Goal: Find specific page/section: Find specific page/section

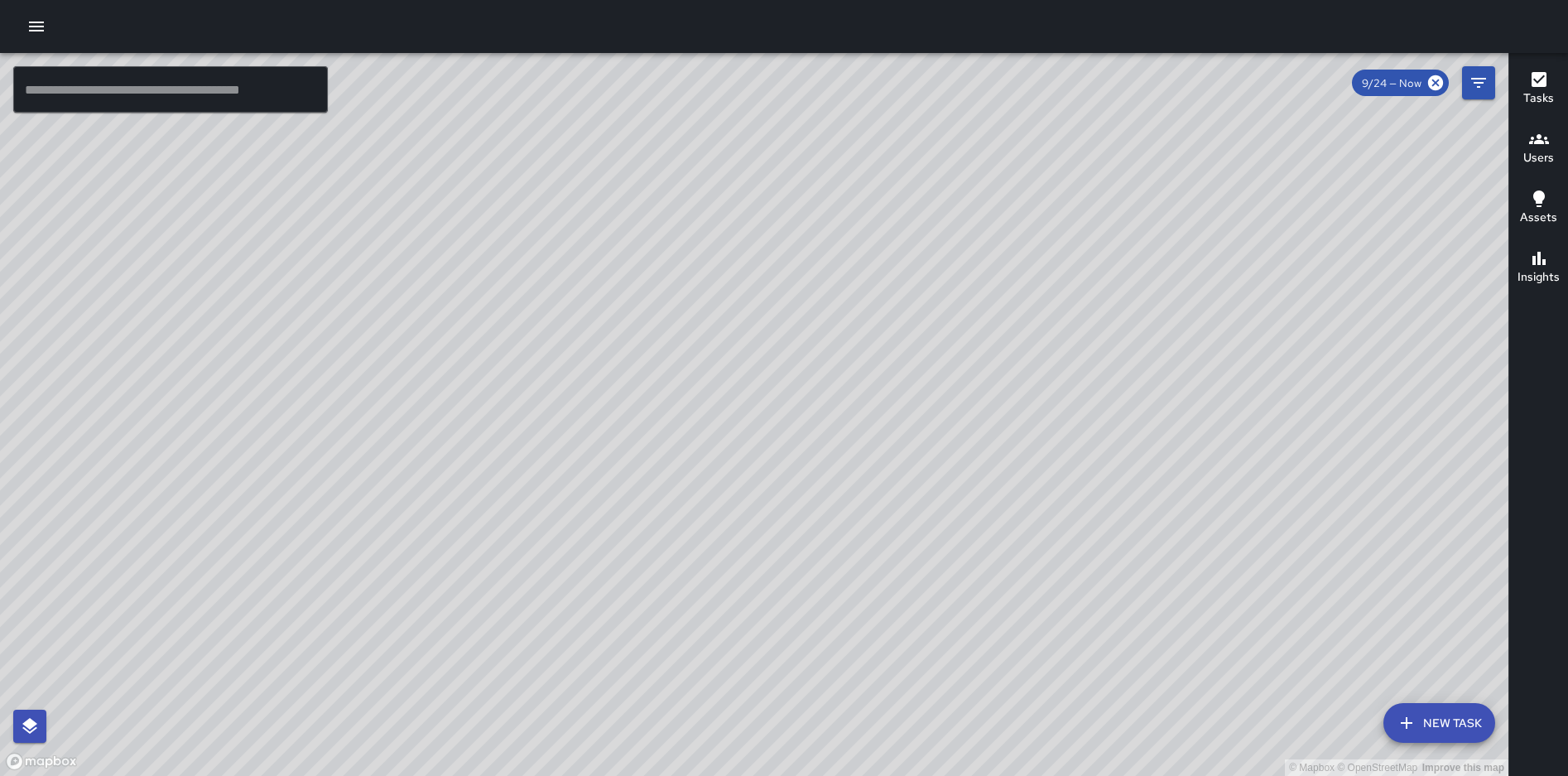
click at [49, 22] on button "button" at bounding box center [37, 27] width 33 height 33
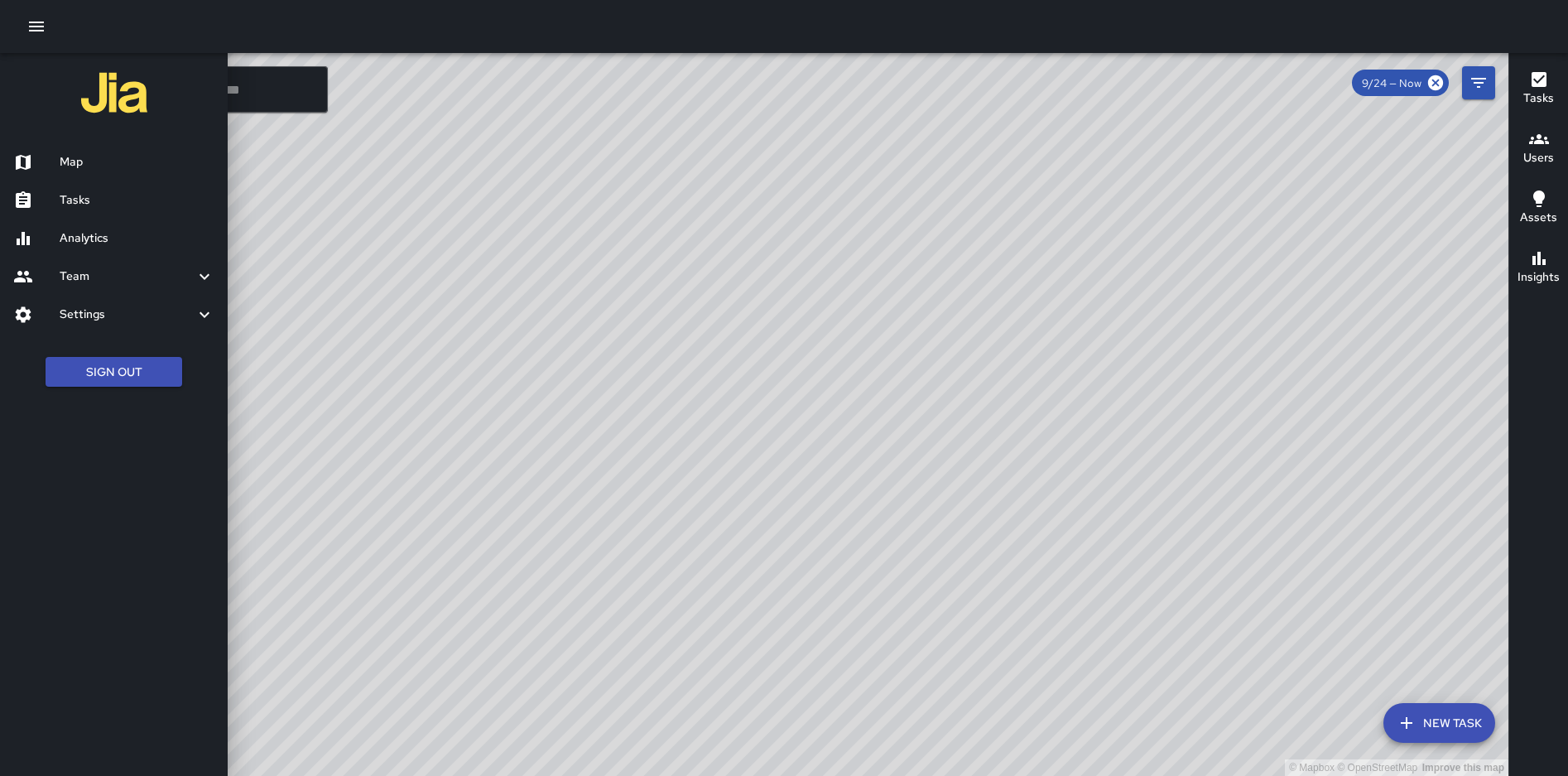
click at [92, 236] on h6 "Analytics" at bounding box center [136, 239] width 155 height 18
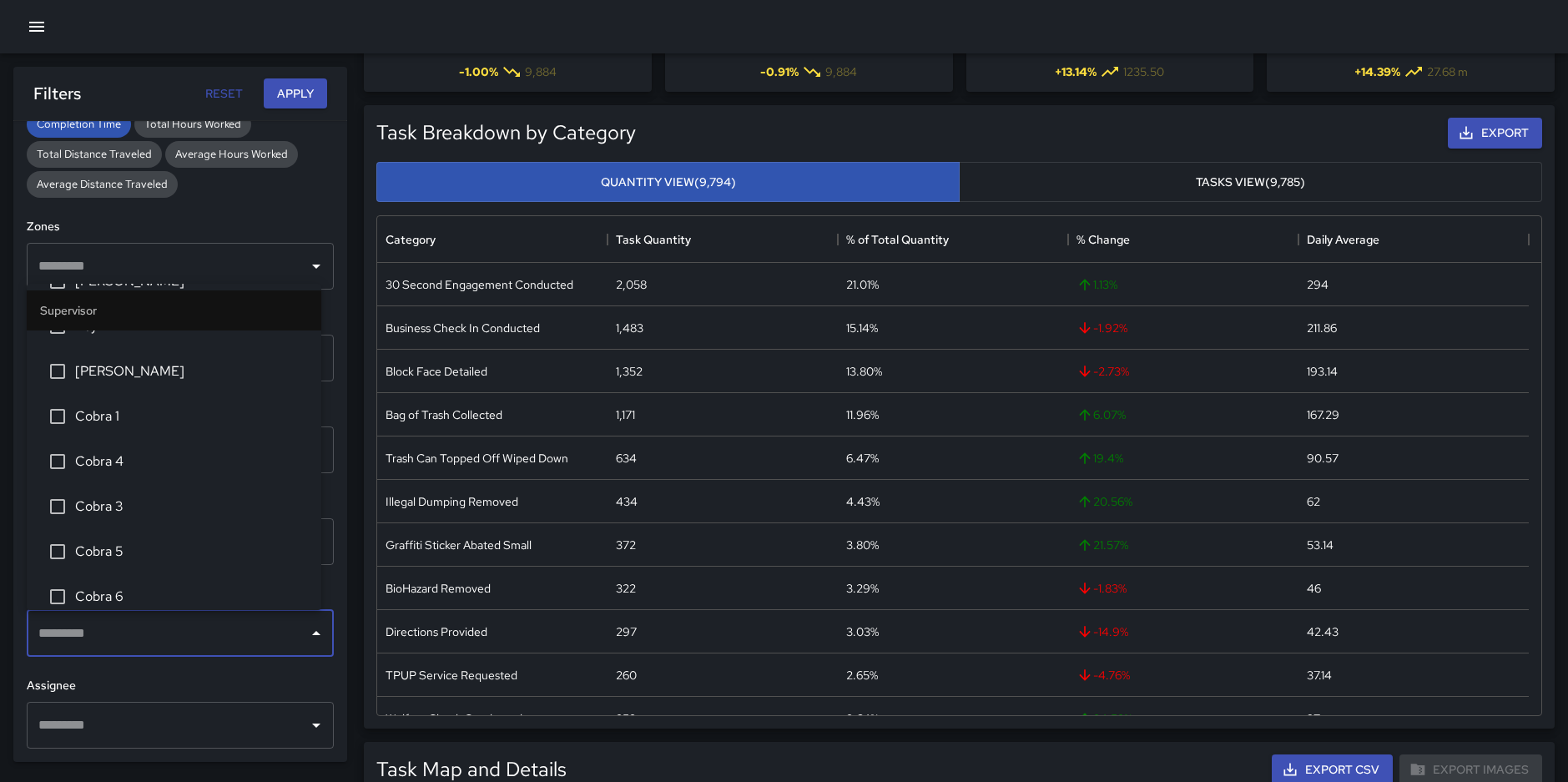
scroll to position [73, 0]
drag, startPoint x: 129, startPoint y: 621, endPoint x: 22, endPoint y: 480, distance: 177.0
click at [22, 480] on div "**********" at bounding box center [180, 441] width 334 height 641
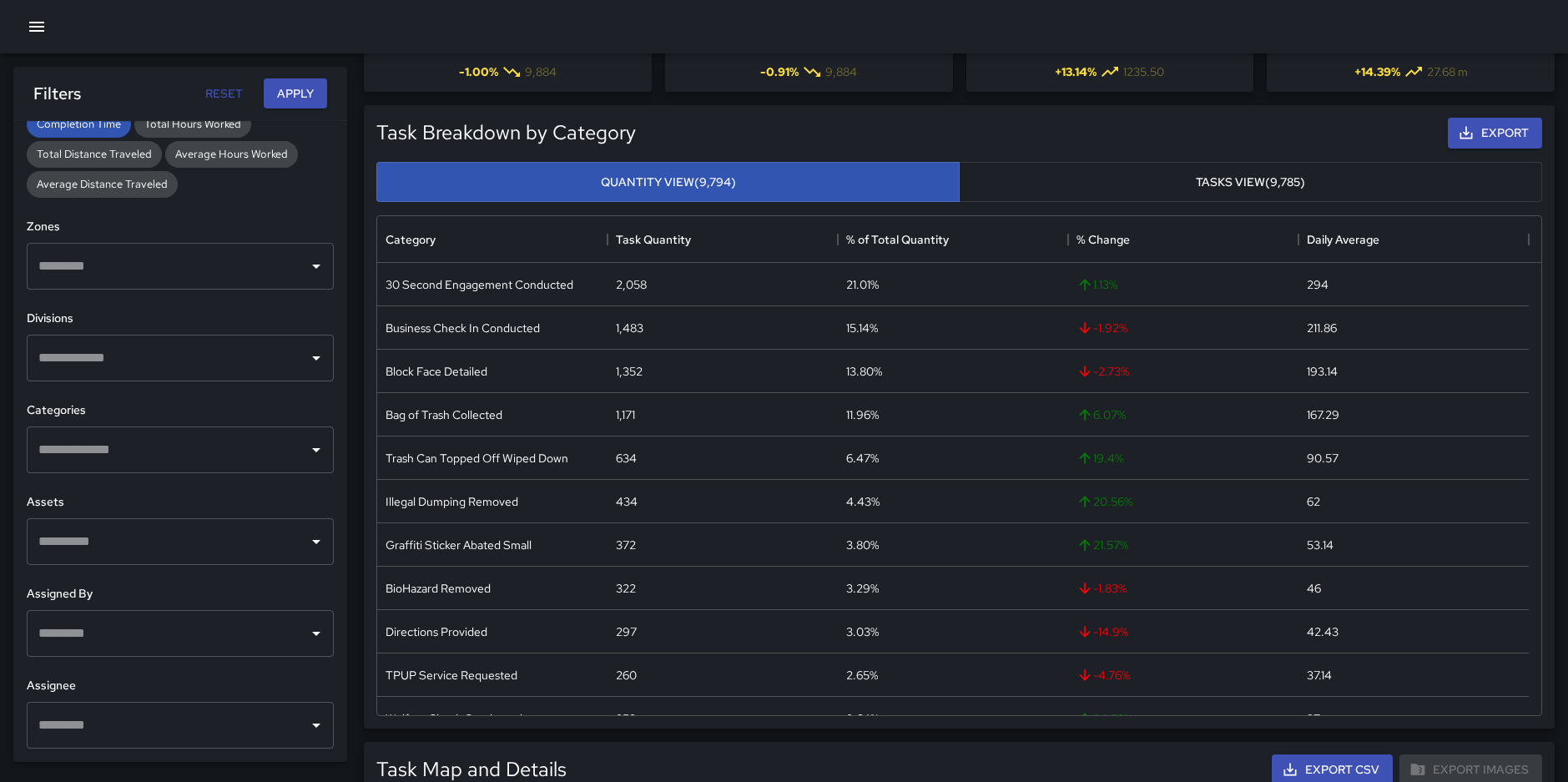
click at [107, 616] on div "​" at bounding box center [180, 633] width 307 height 47
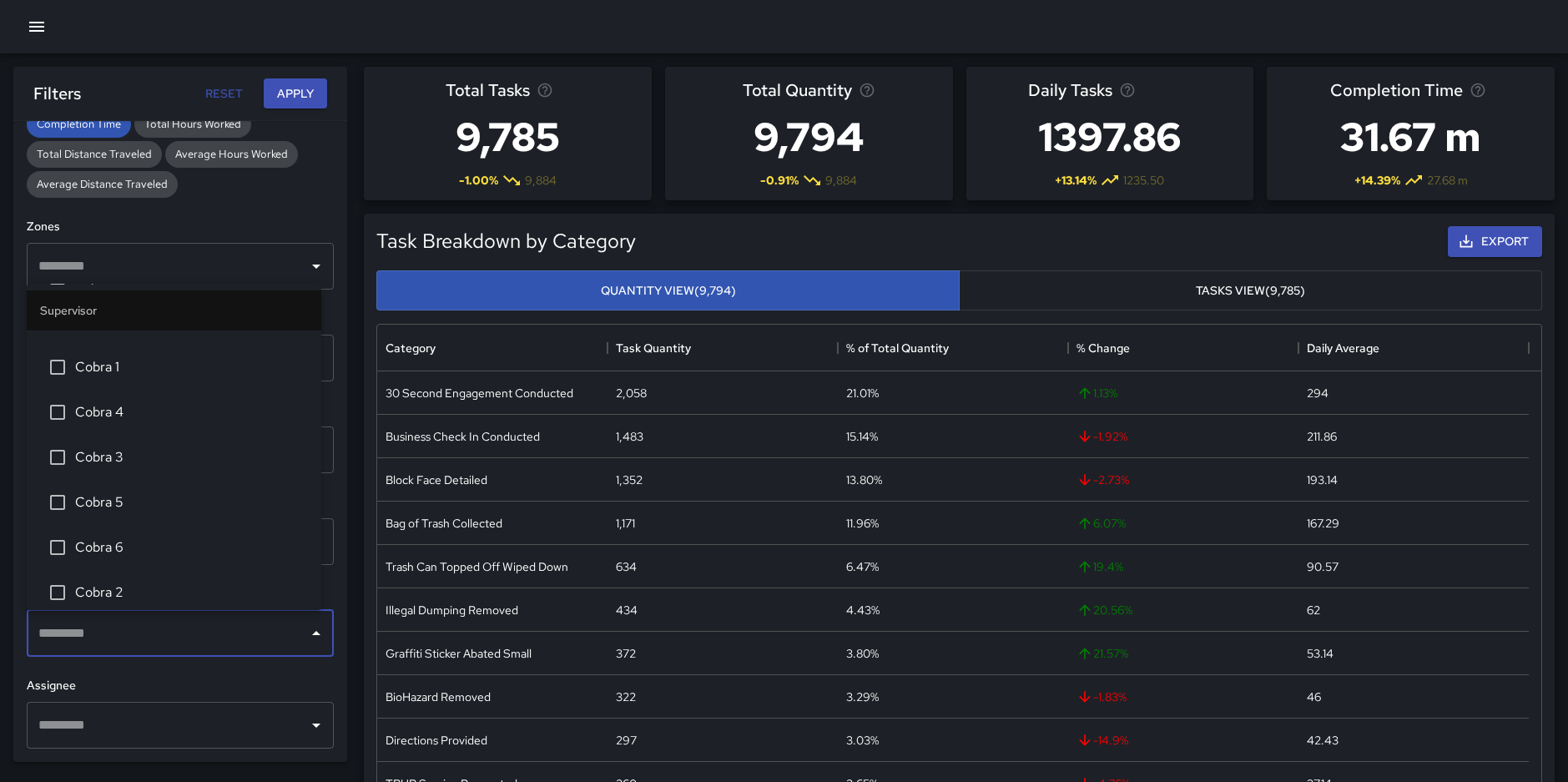
scroll to position [112, 0]
click at [92, 523] on li "Cobra 5" at bounding box center [173, 511] width 294 height 45
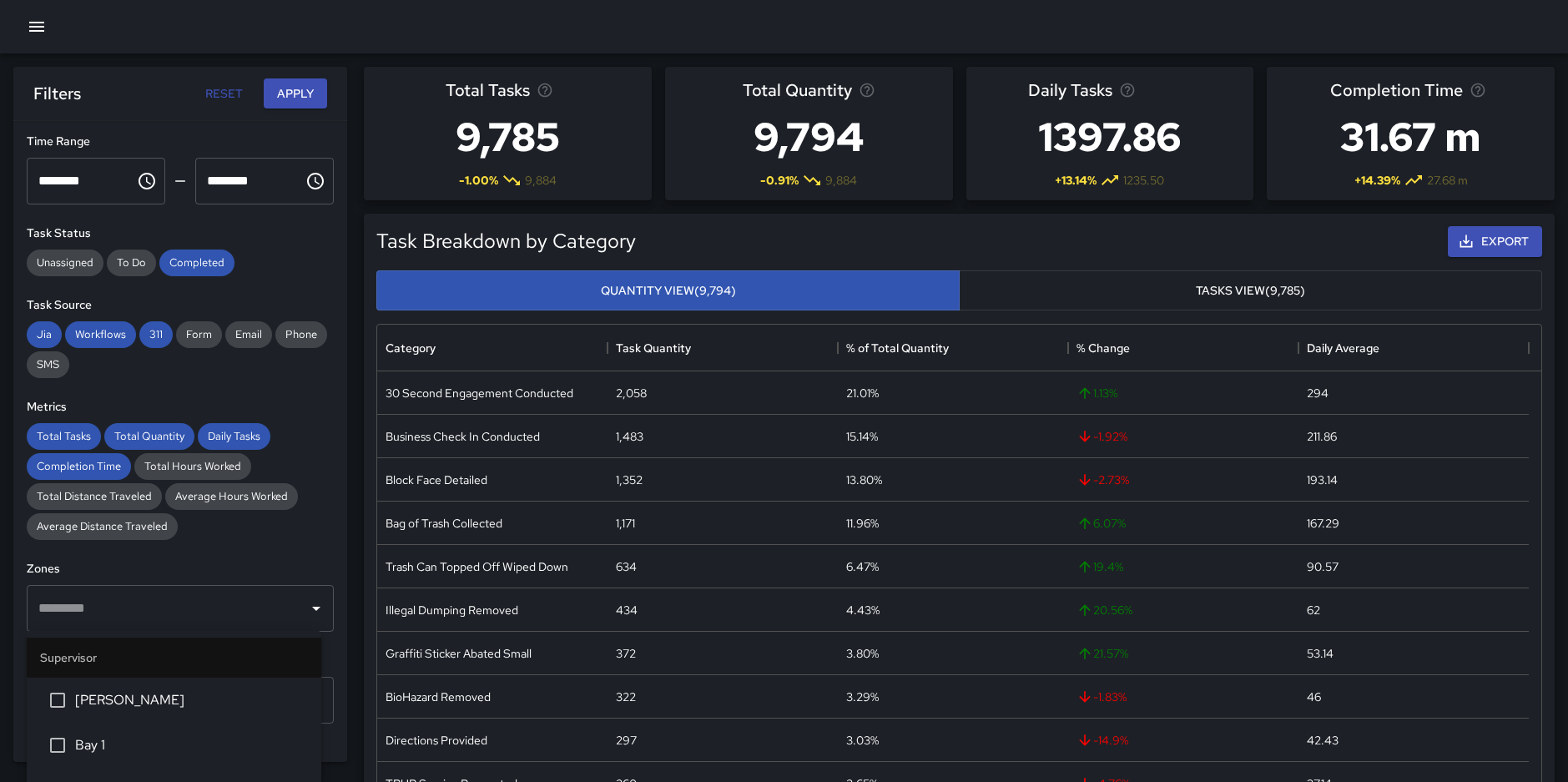
scroll to position [88, 0]
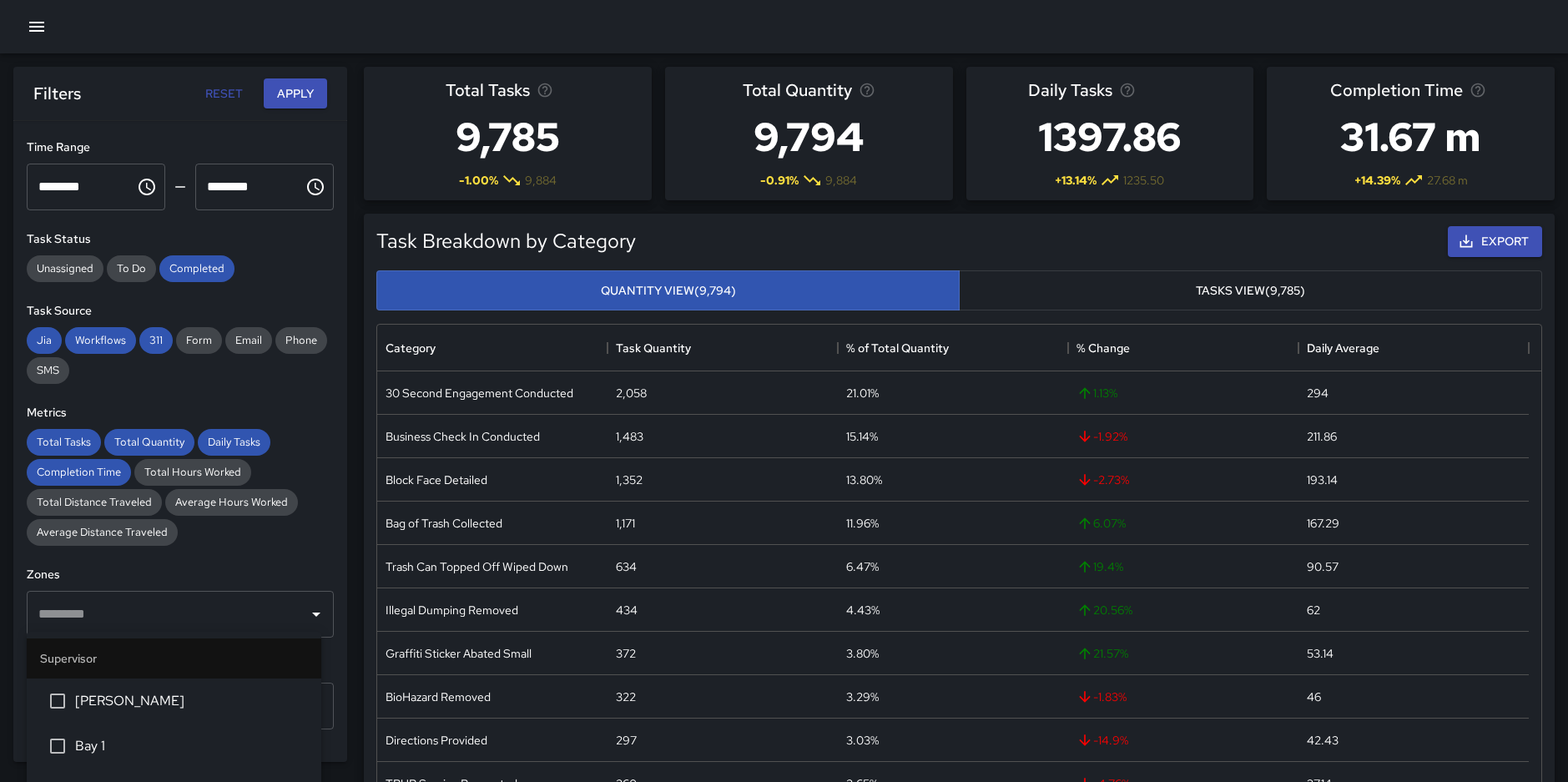
click at [67, 184] on input "********" at bounding box center [75, 186] width 97 height 47
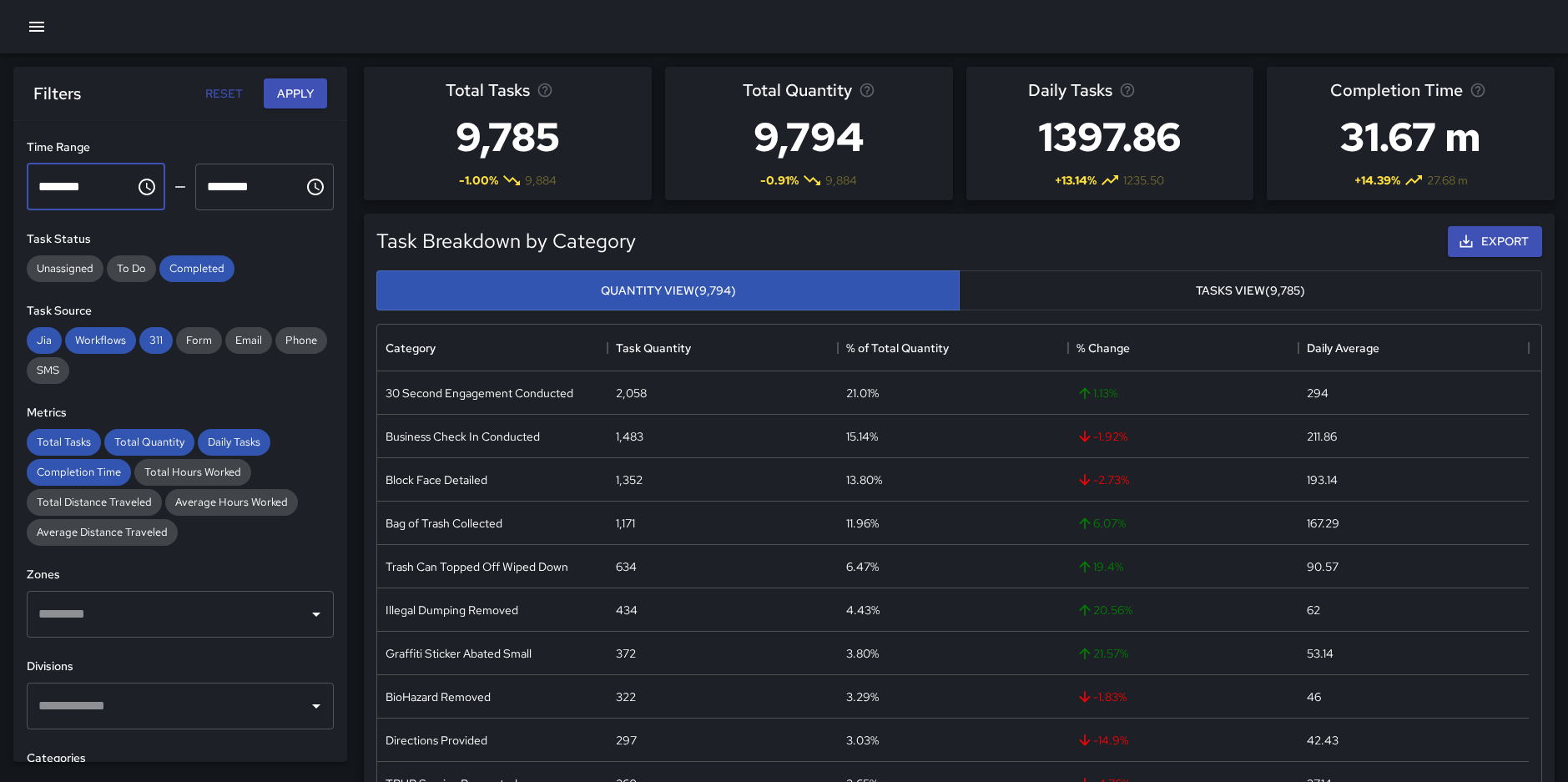
click at [232, 229] on div "**********" at bounding box center [180, 441] width 334 height 641
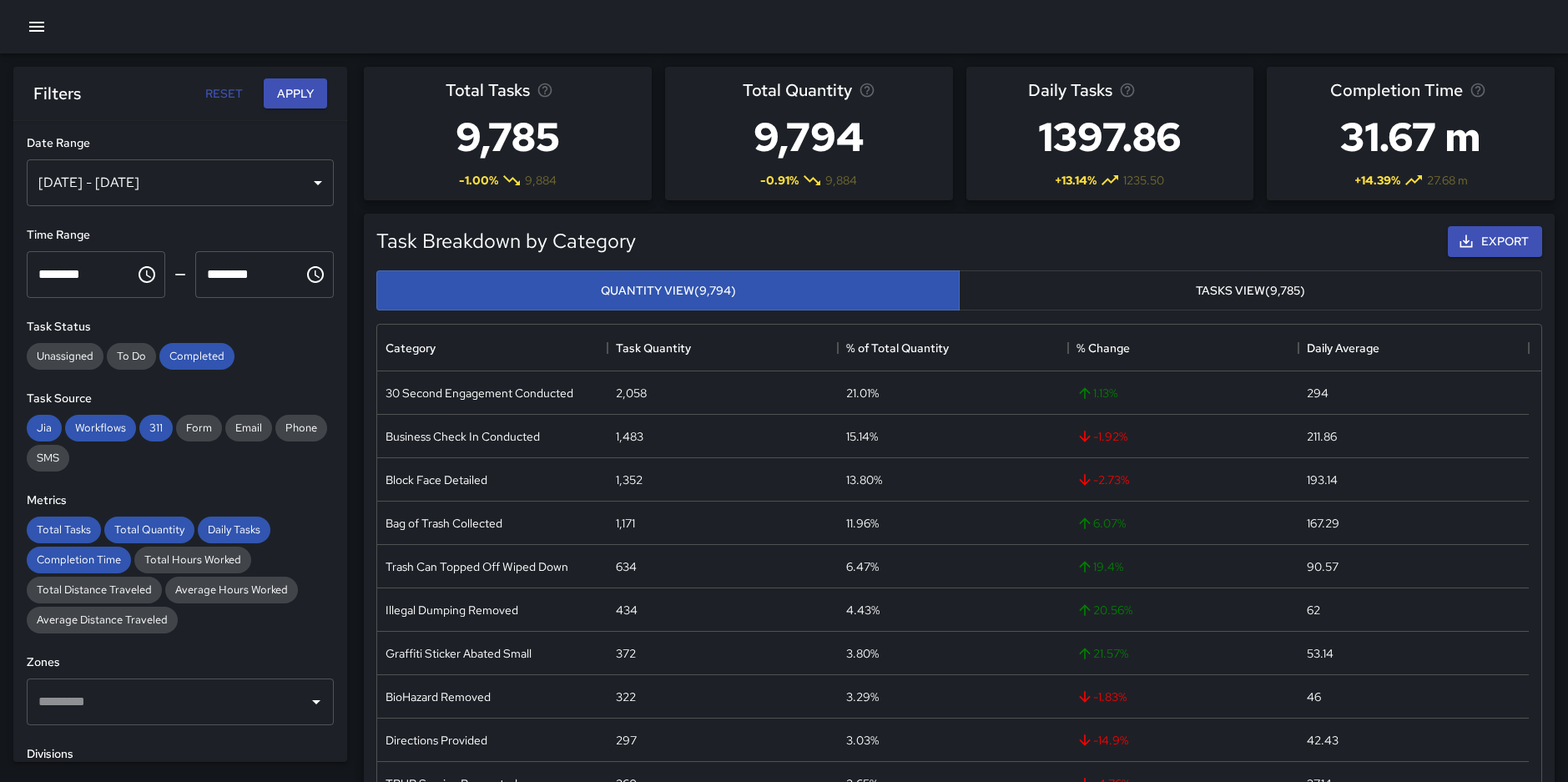
click at [205, 193] on div "[DATE] - [DATE]" at bounding box center [180, 183] width 307 height 47
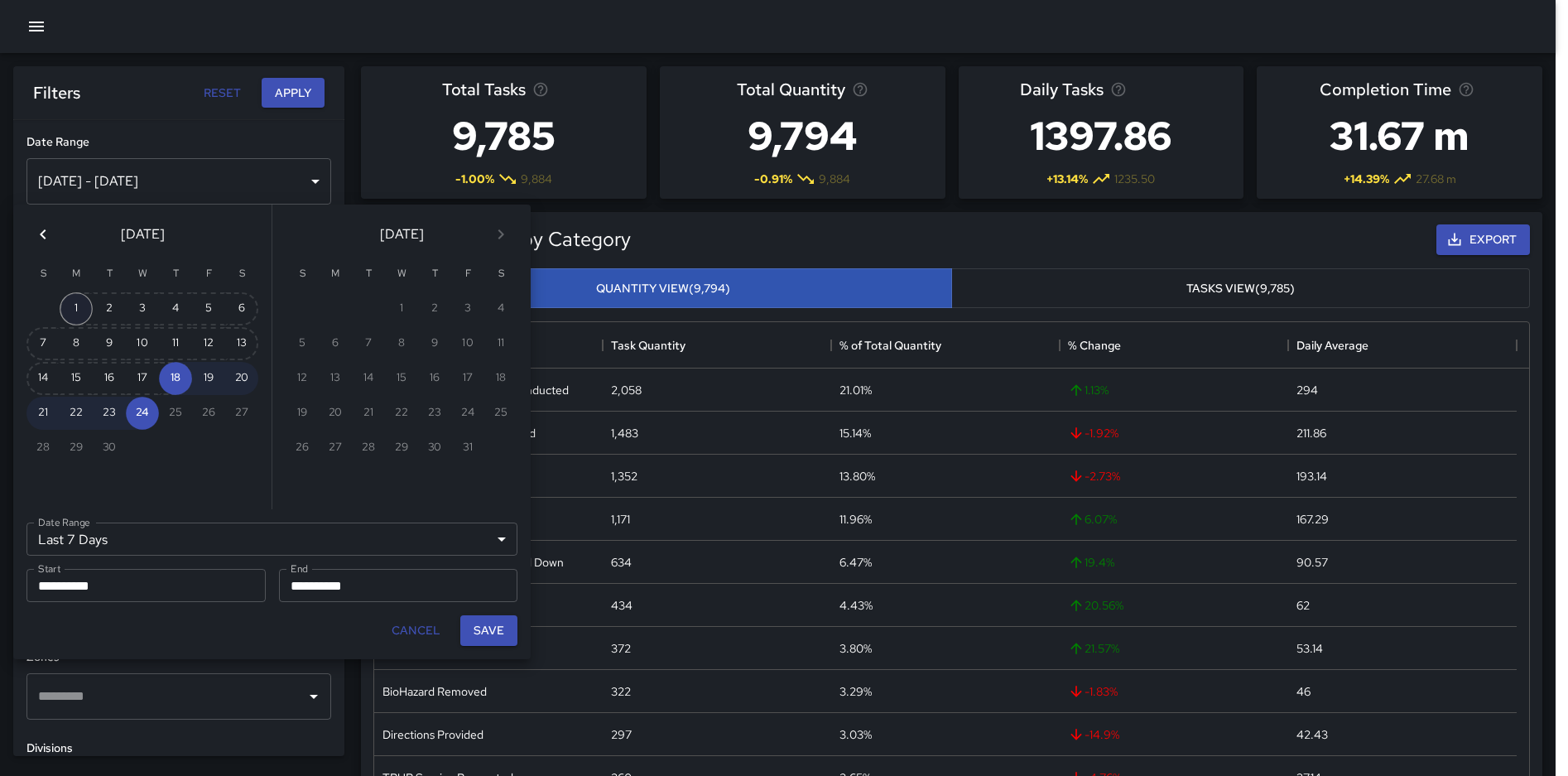
click at [86, 300] on button "1" at bounding box center [76, 308] width 33 height 33
type input "******"
type input "**********"
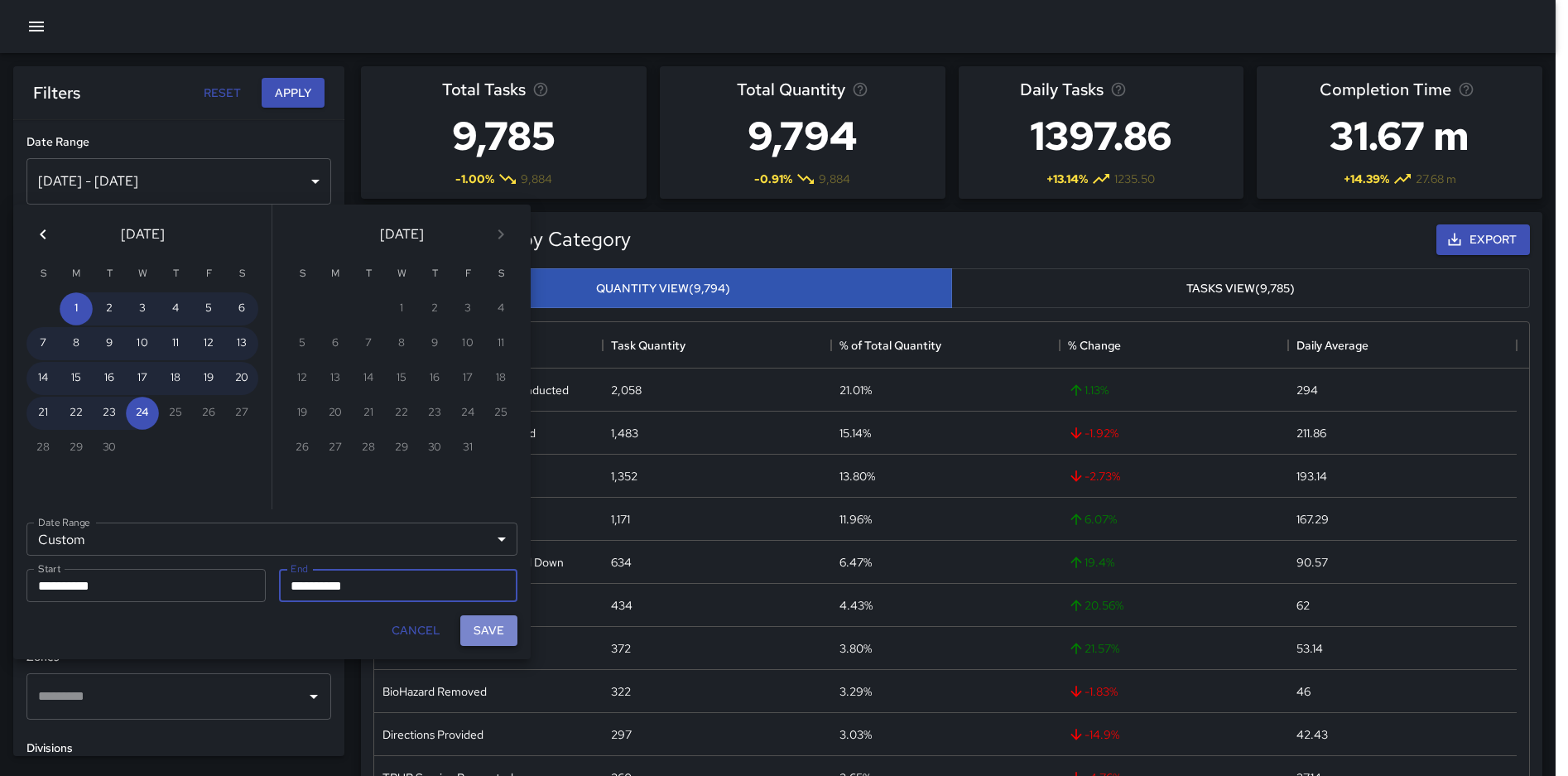
click at [487, 629] on button "Save" at bounding box center [489, 630] width 57 height 30
type input "**********"
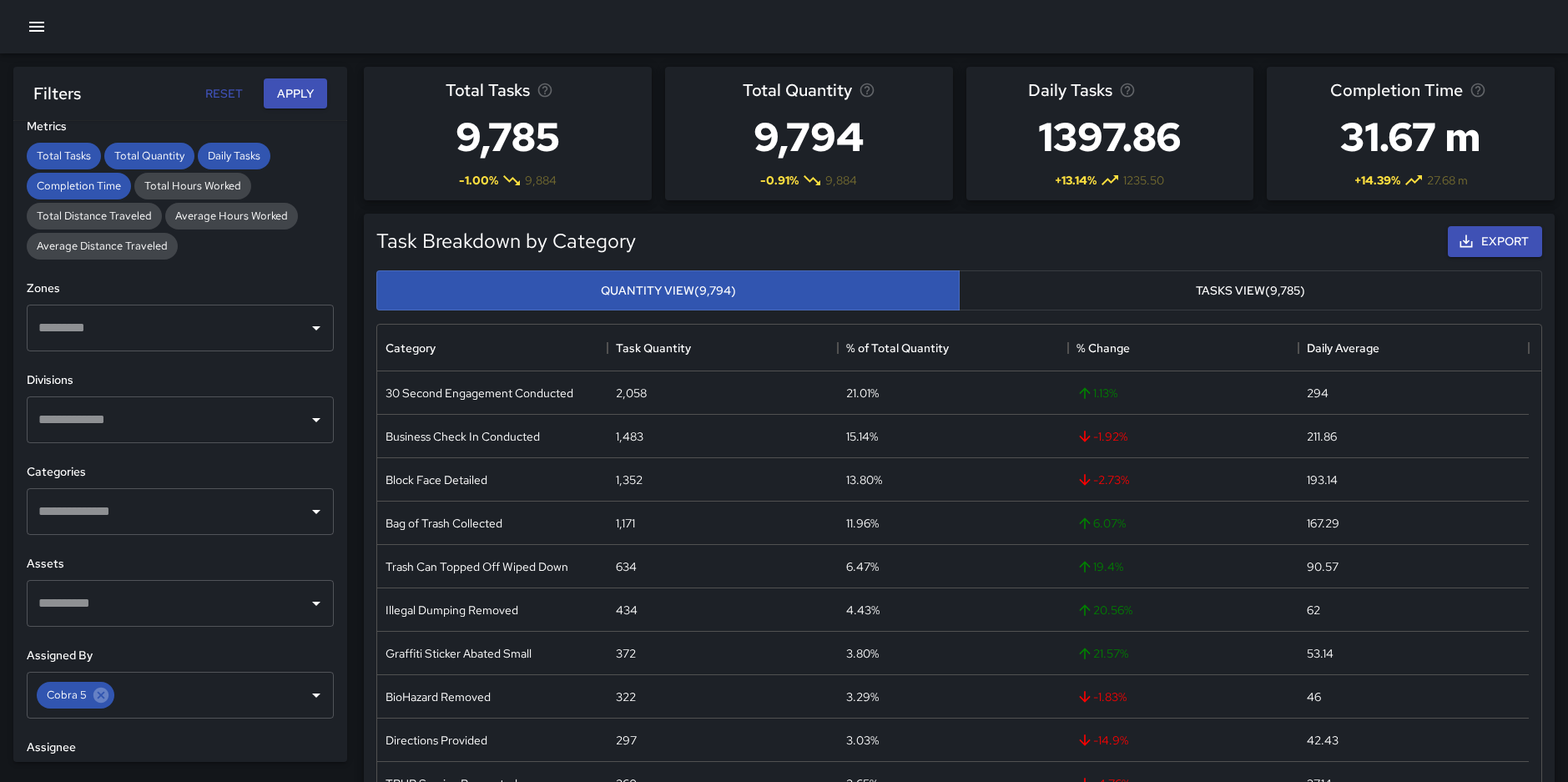
scroll to position [402, 0]
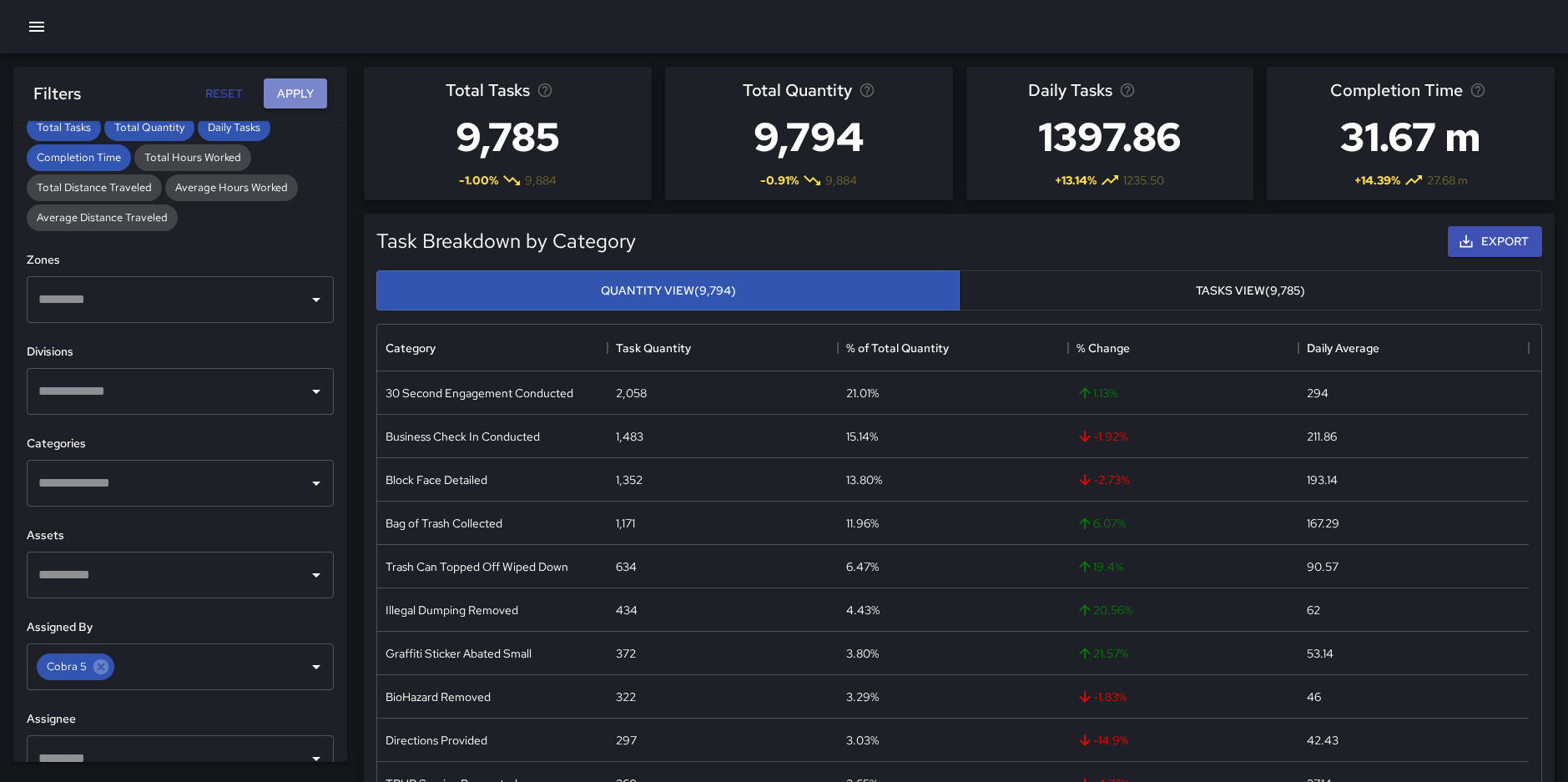
click at [283, 87] on button "Apply" at bounding box center [295, 93] width 64 height 30
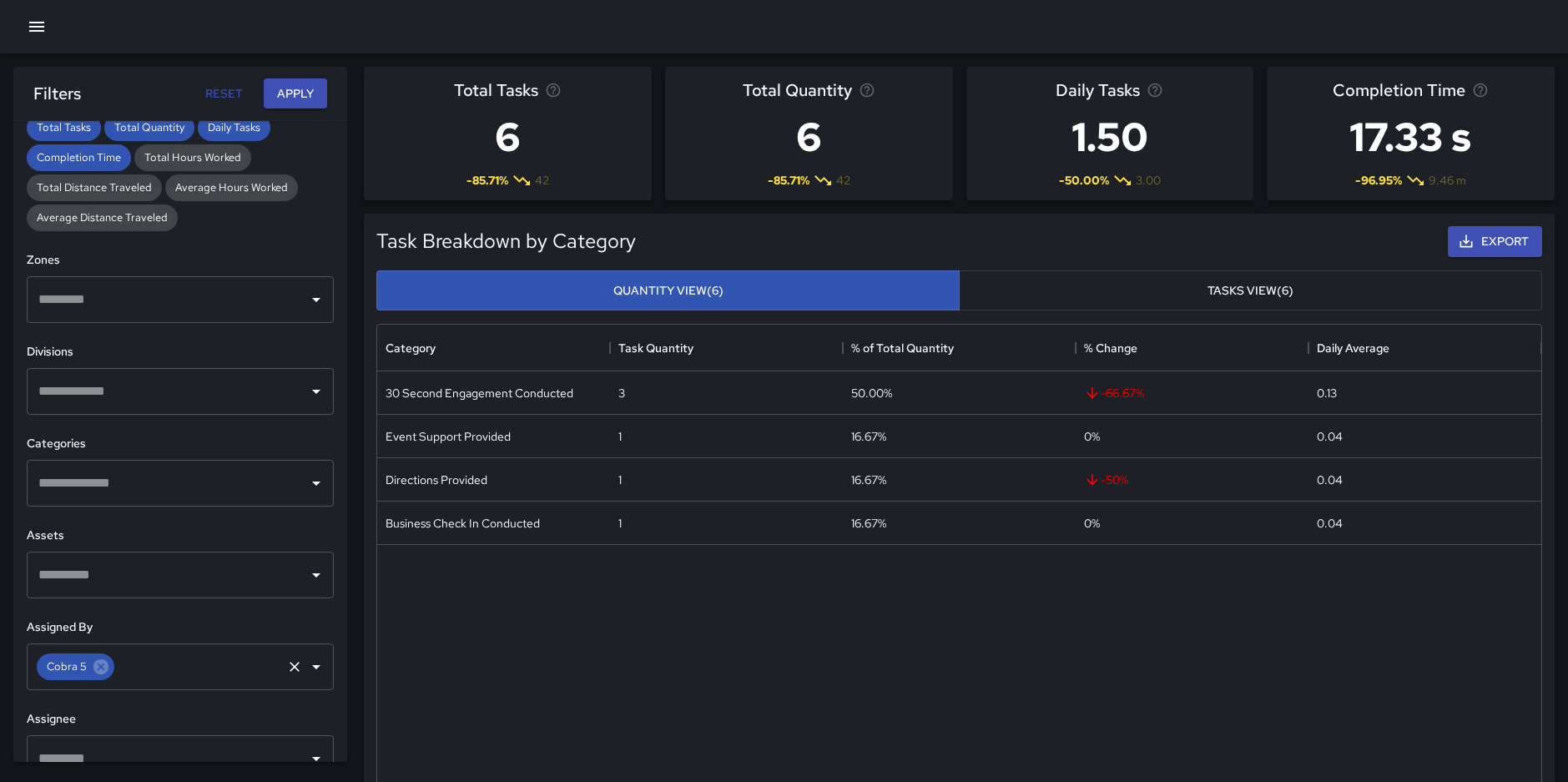
click at [134, 674] on input "text" at bounding box center [198, 667] width 162 height 31
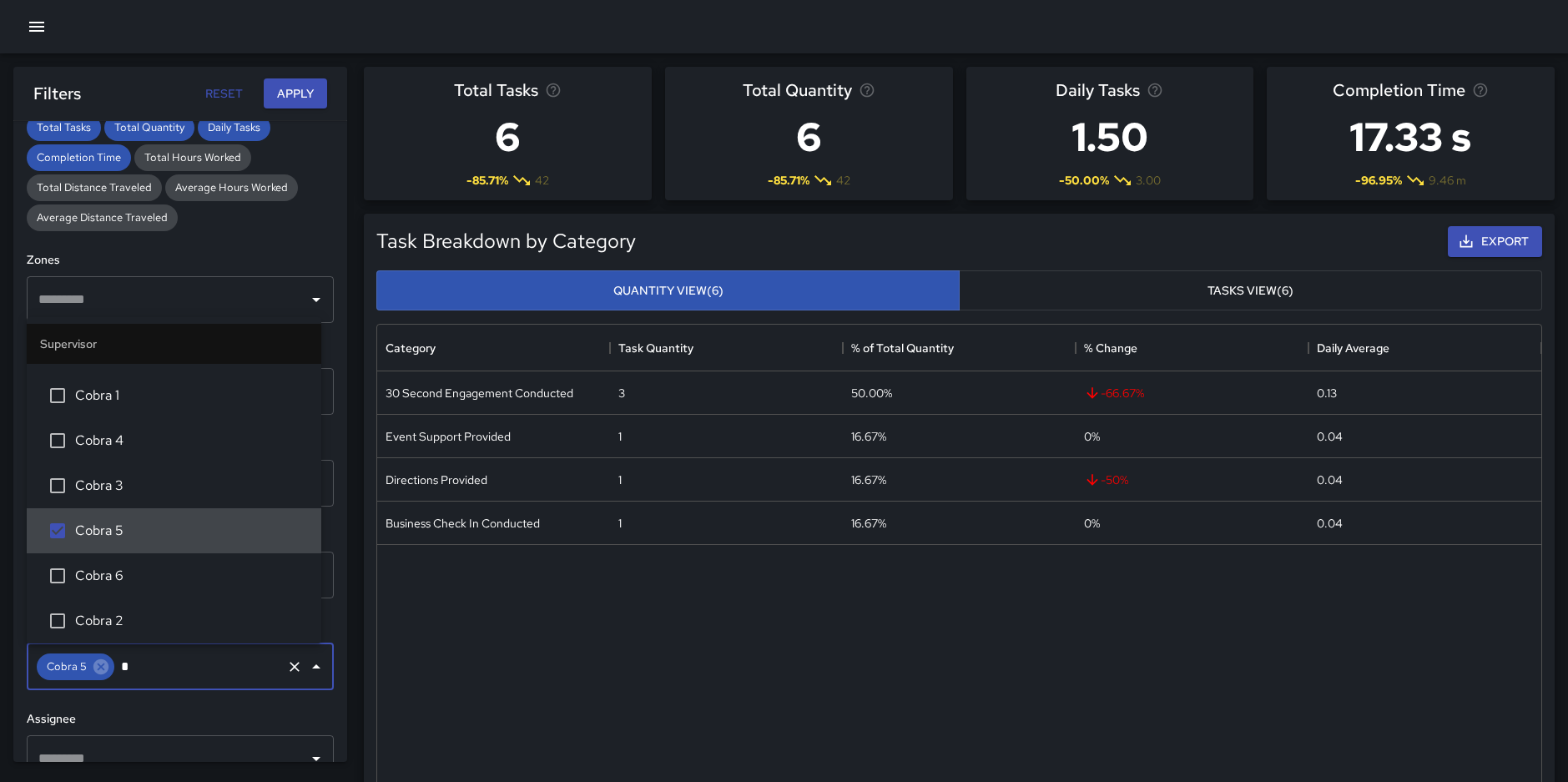
scroll to position [0, 0]
type input "*******"
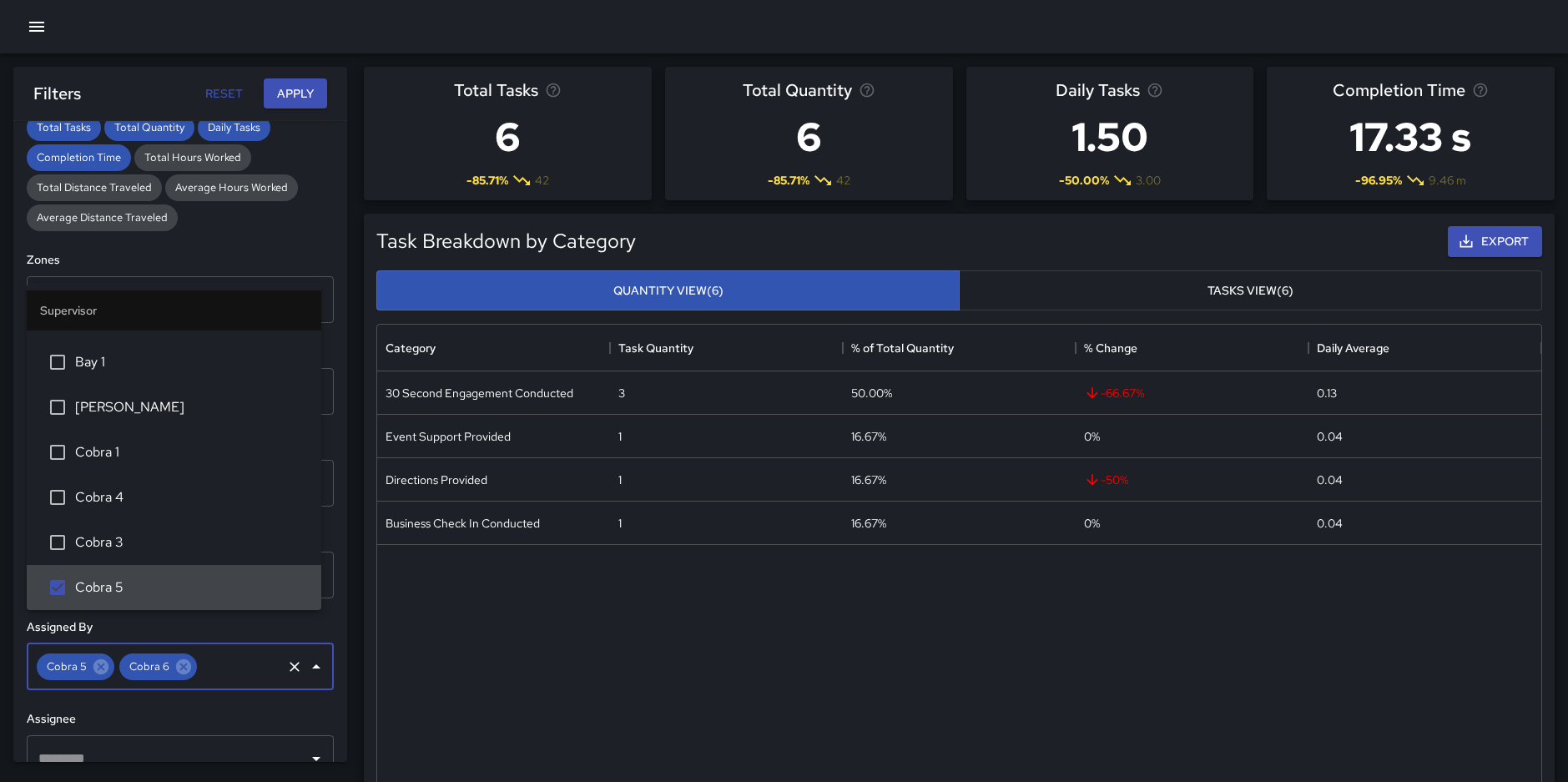
scroll to position [435, 0]
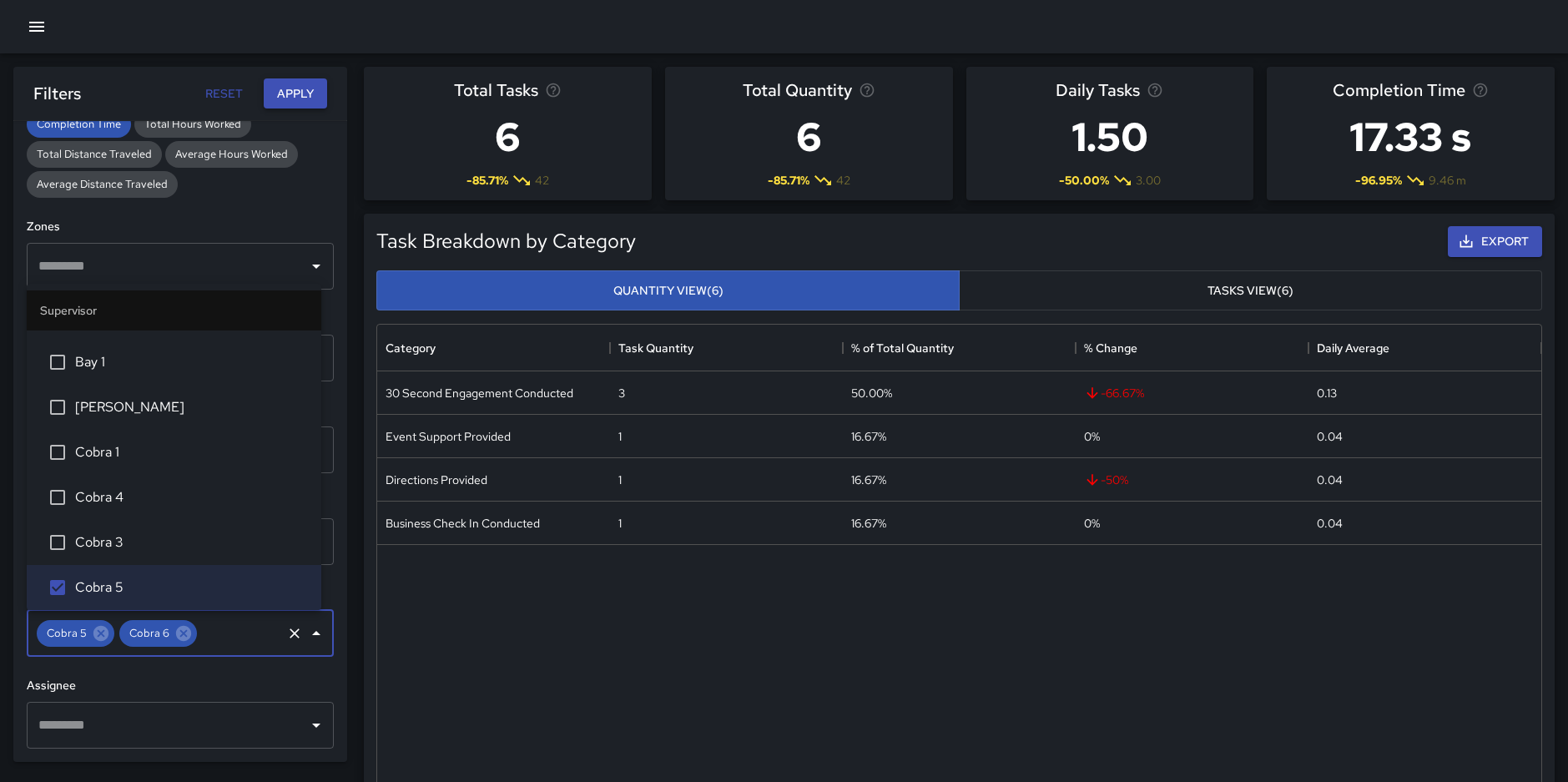
click at [293, 83] on button "Apply" at bounding box center [295, 93] width 64 height 30
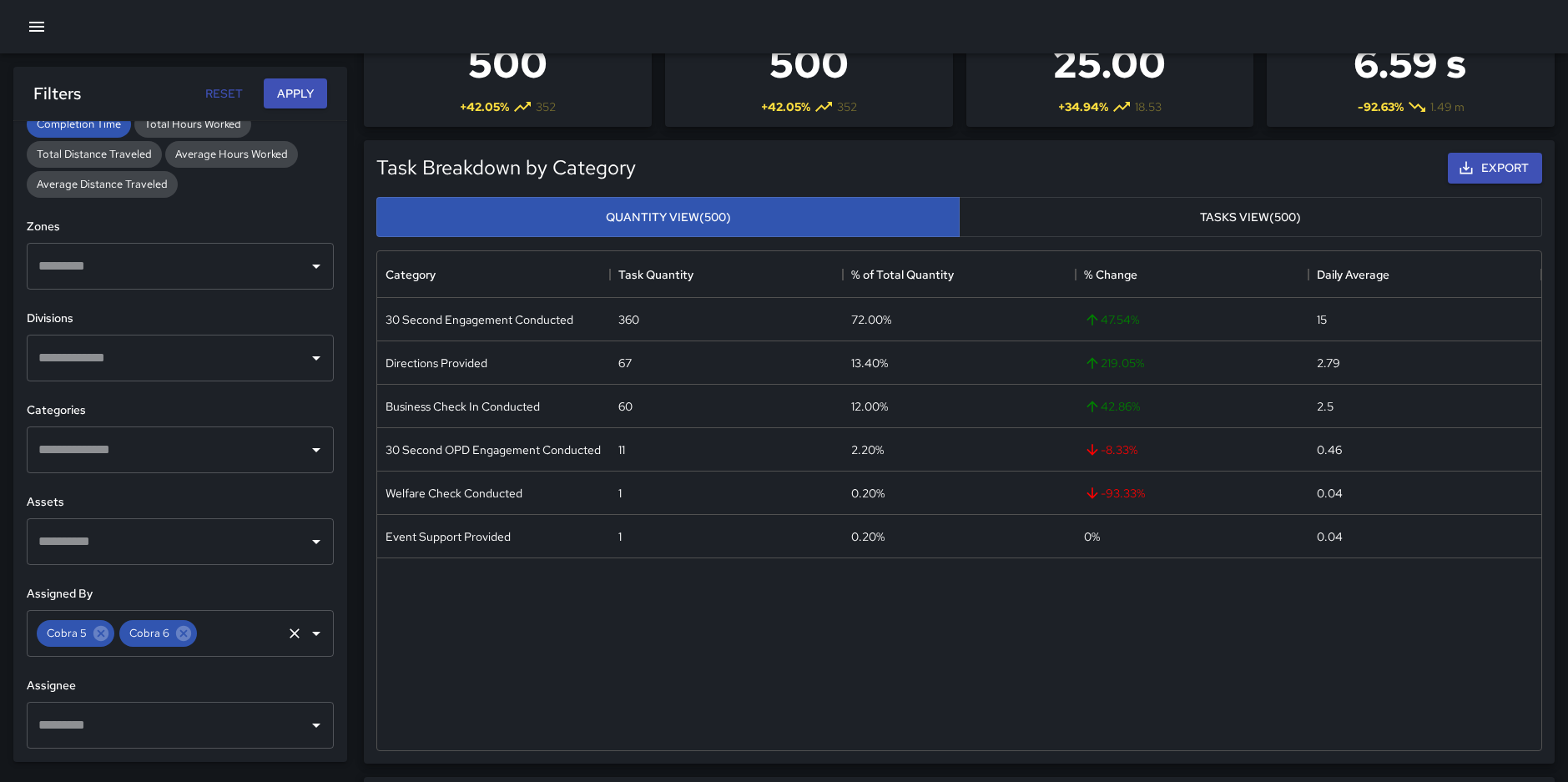
scroll to position [75, 0]
click at [223, 619] on input "text" at bounding box center [239, 633] width 80 height 31
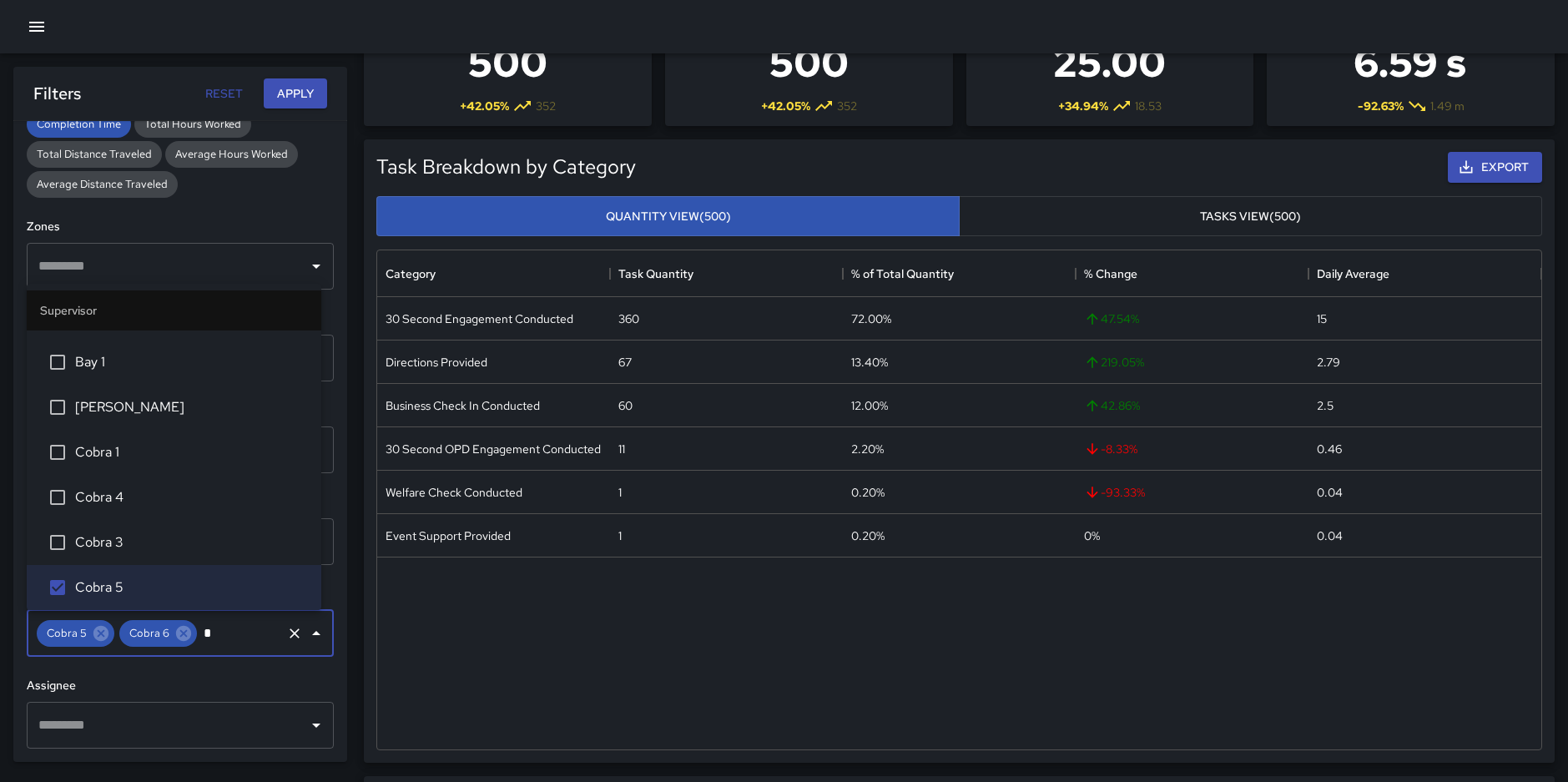
scroll to position [0, 0]
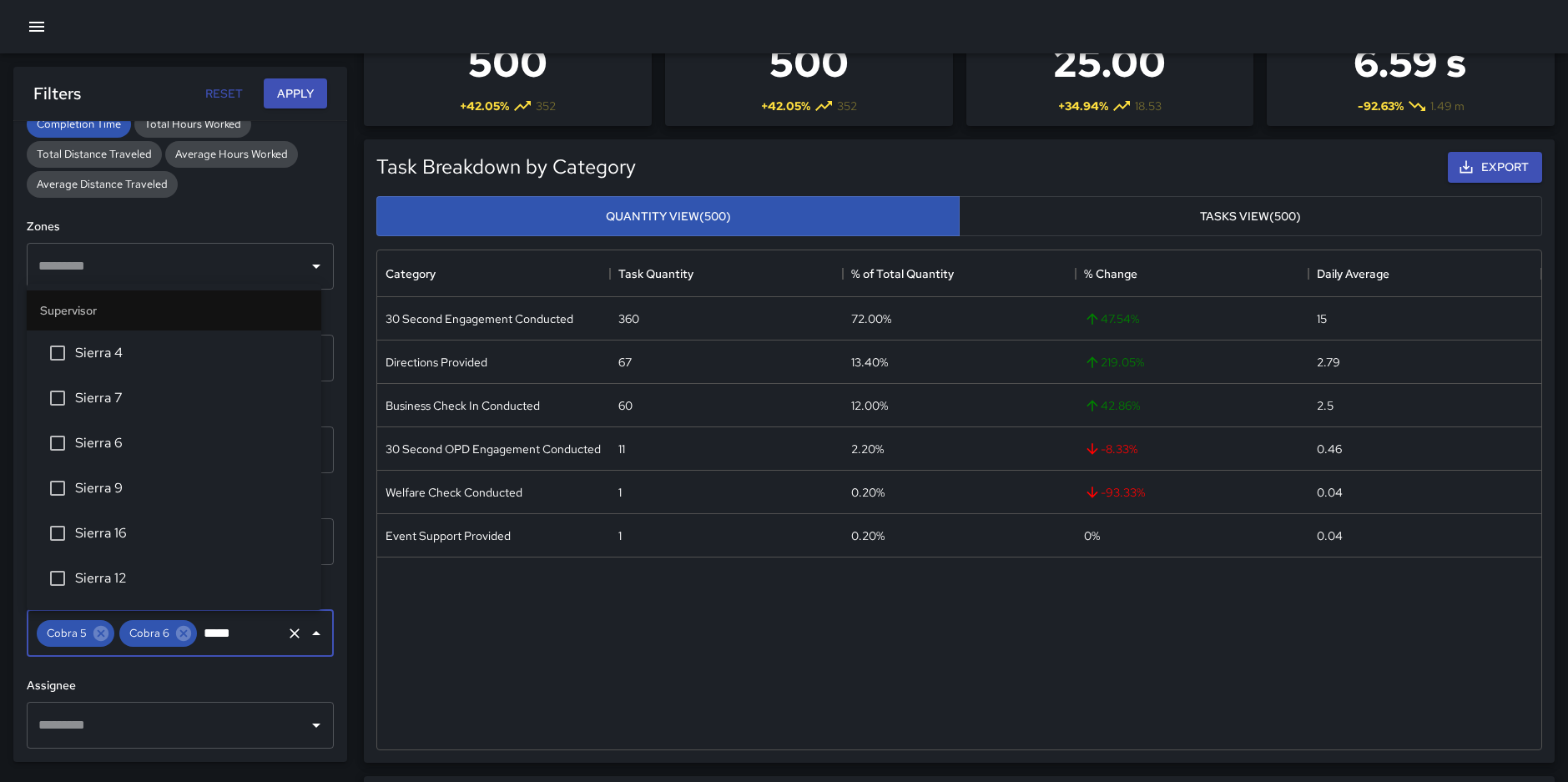
type input "******"
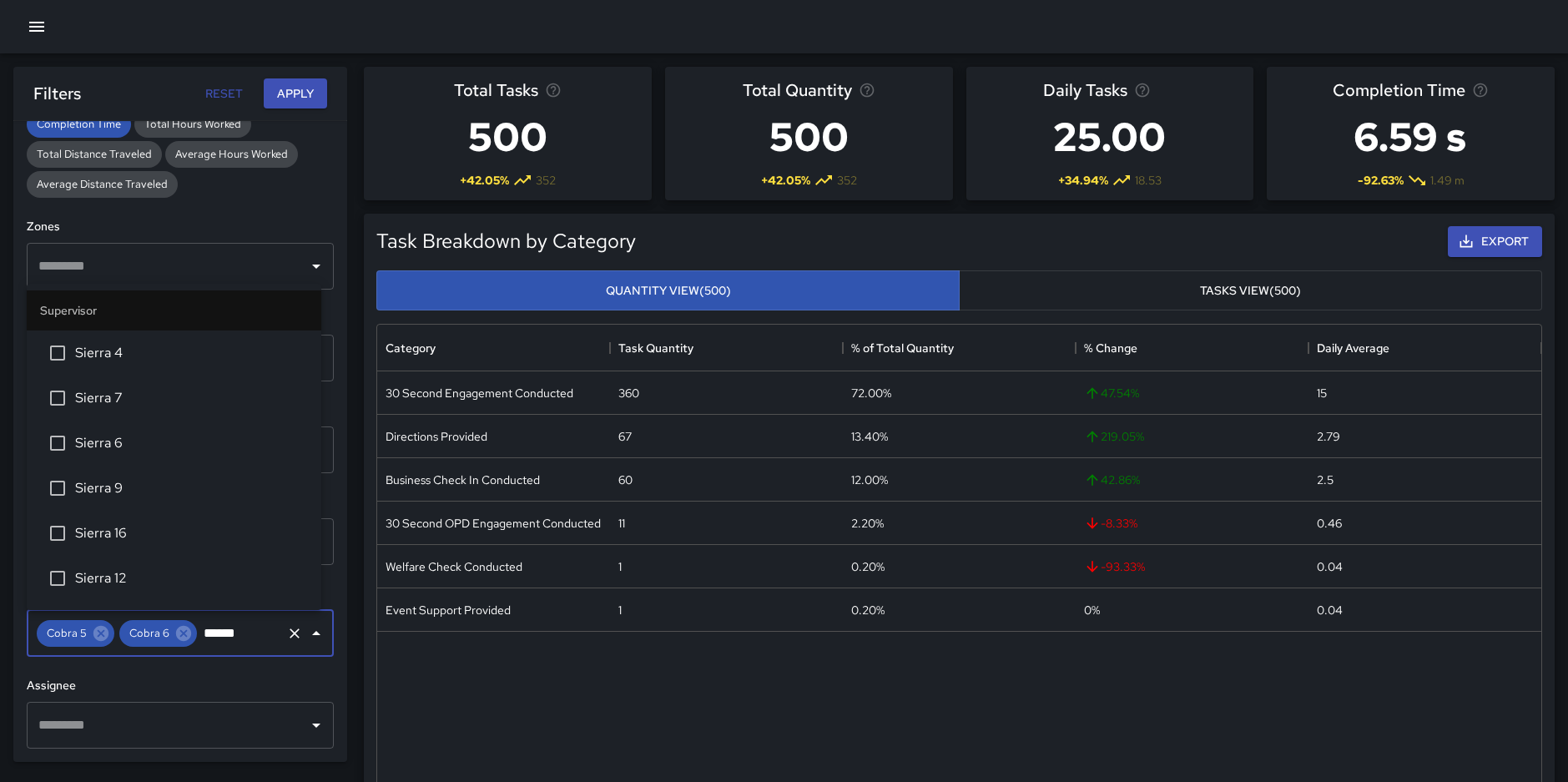
click at [102, 352] on span "Sierra 4" at bounding box center [191, 353] width 232 height 20
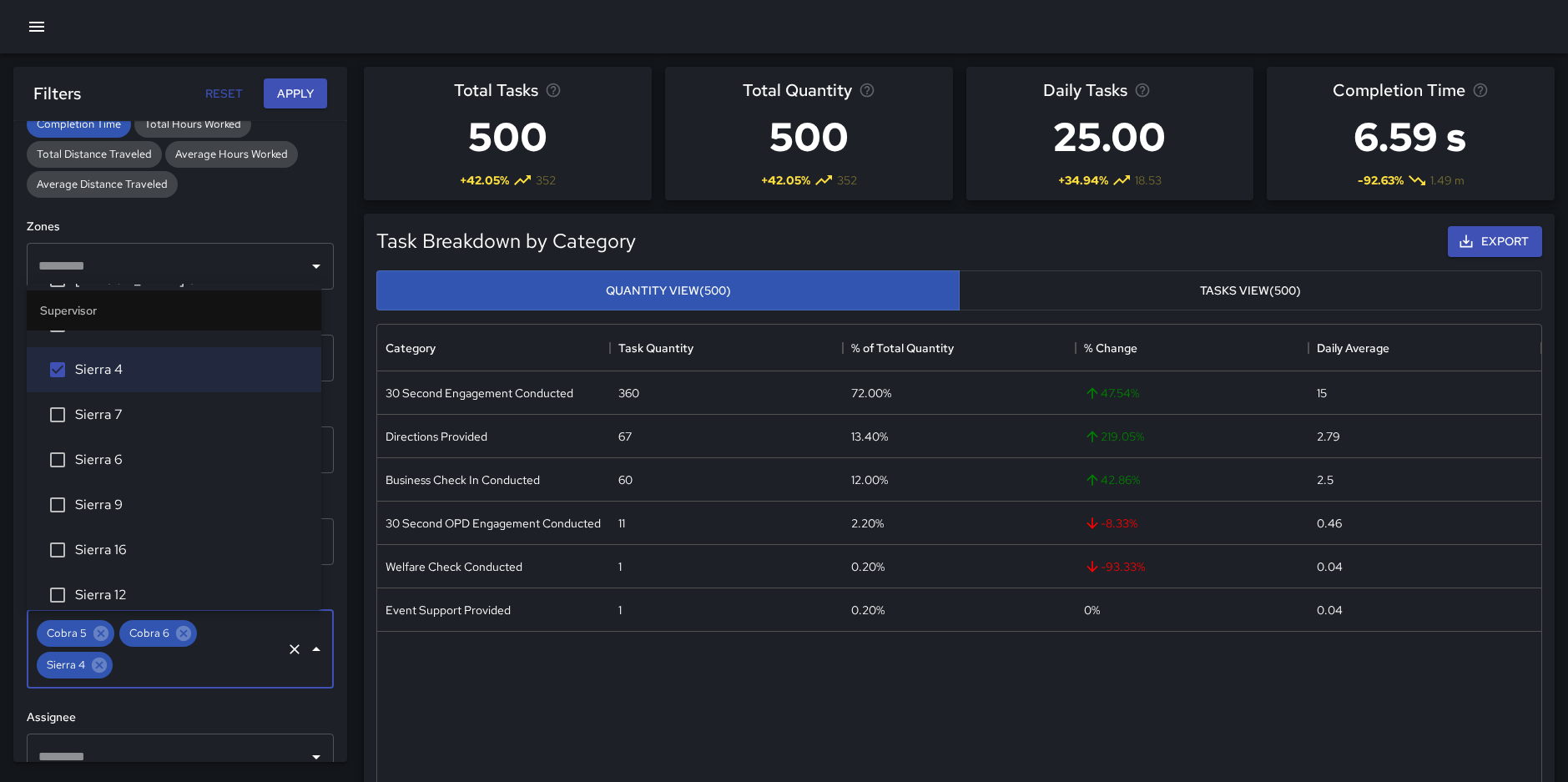
scroll to position [2732, 0]
click at [99, 420] on span "Sierra 7" at bounding box center [191, 414] width 232 height 20
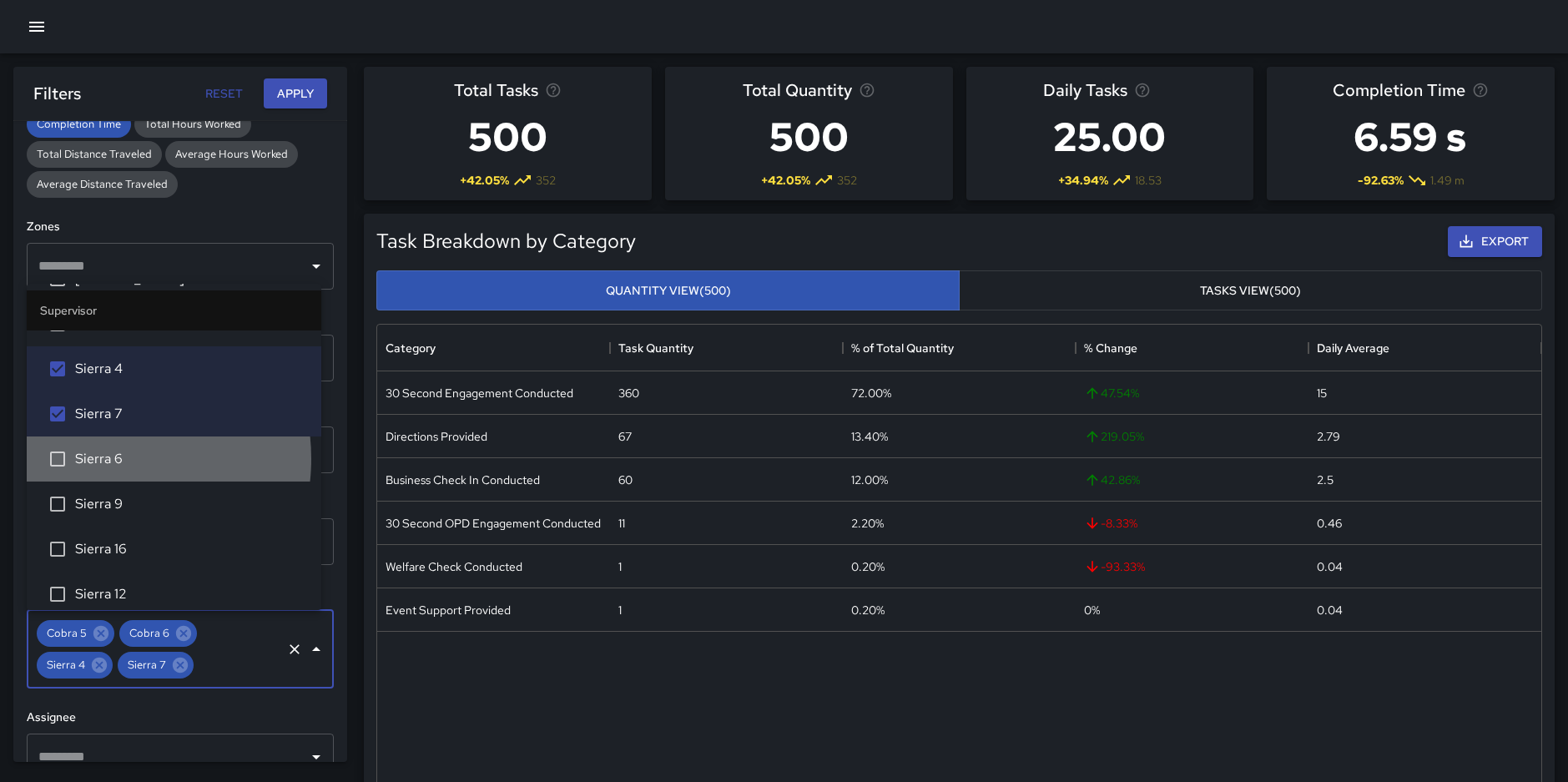
click at [97, 458] on span "Sierra 6" at bounding box center [191, 459] width 232 height 20
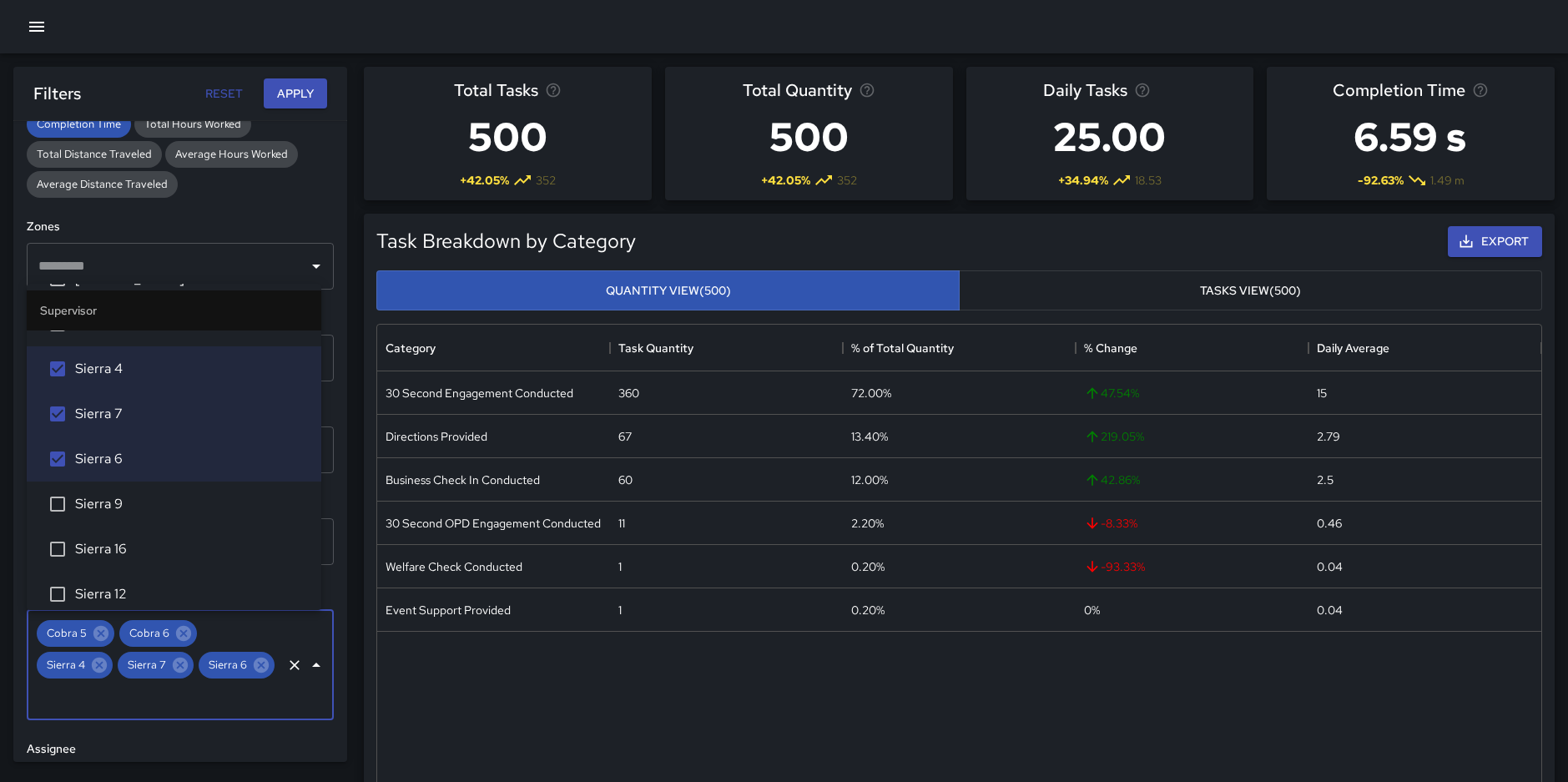
click at [100, 508] on span "Sierra 9" at bounding box center [191, 504] width 232 height 20
click at [97, 539] on span "Sierra 16" at bounding box center [191, 549] width 232 height 20
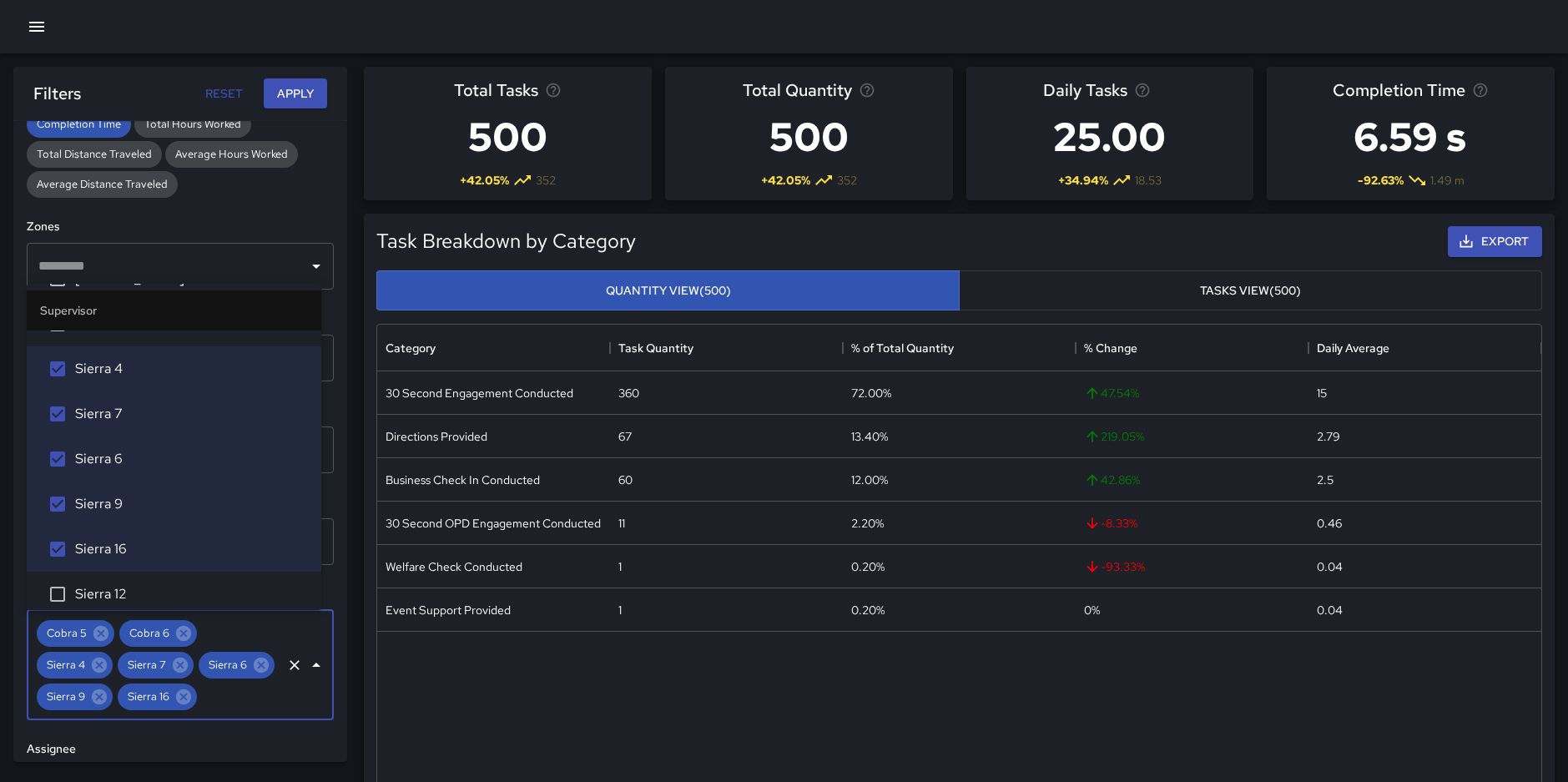
click at [96, 583] on li "Sierra 12" at bounding box center [173, 594] width 294 height 45
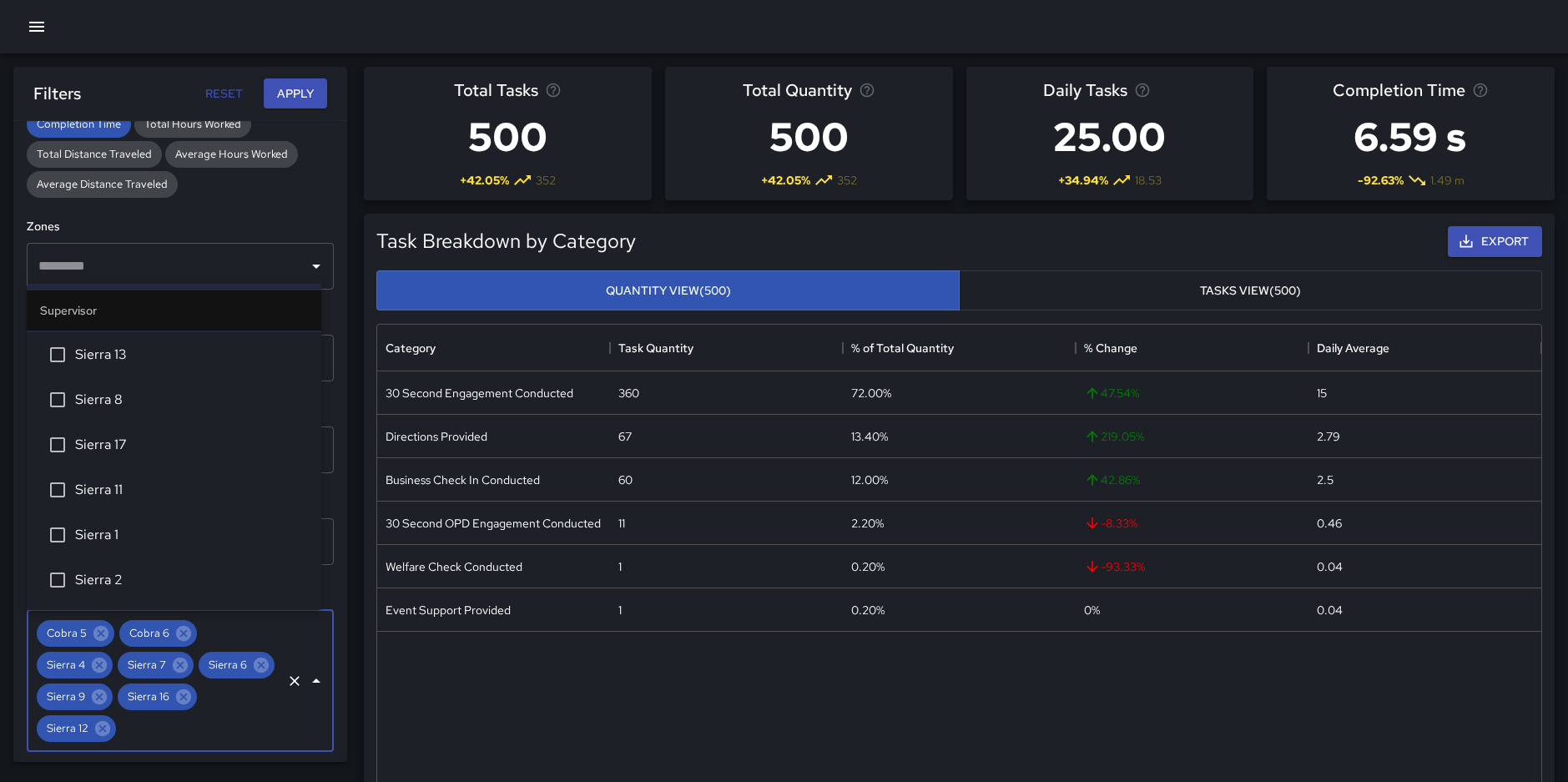
scroll to position [2933, 0]
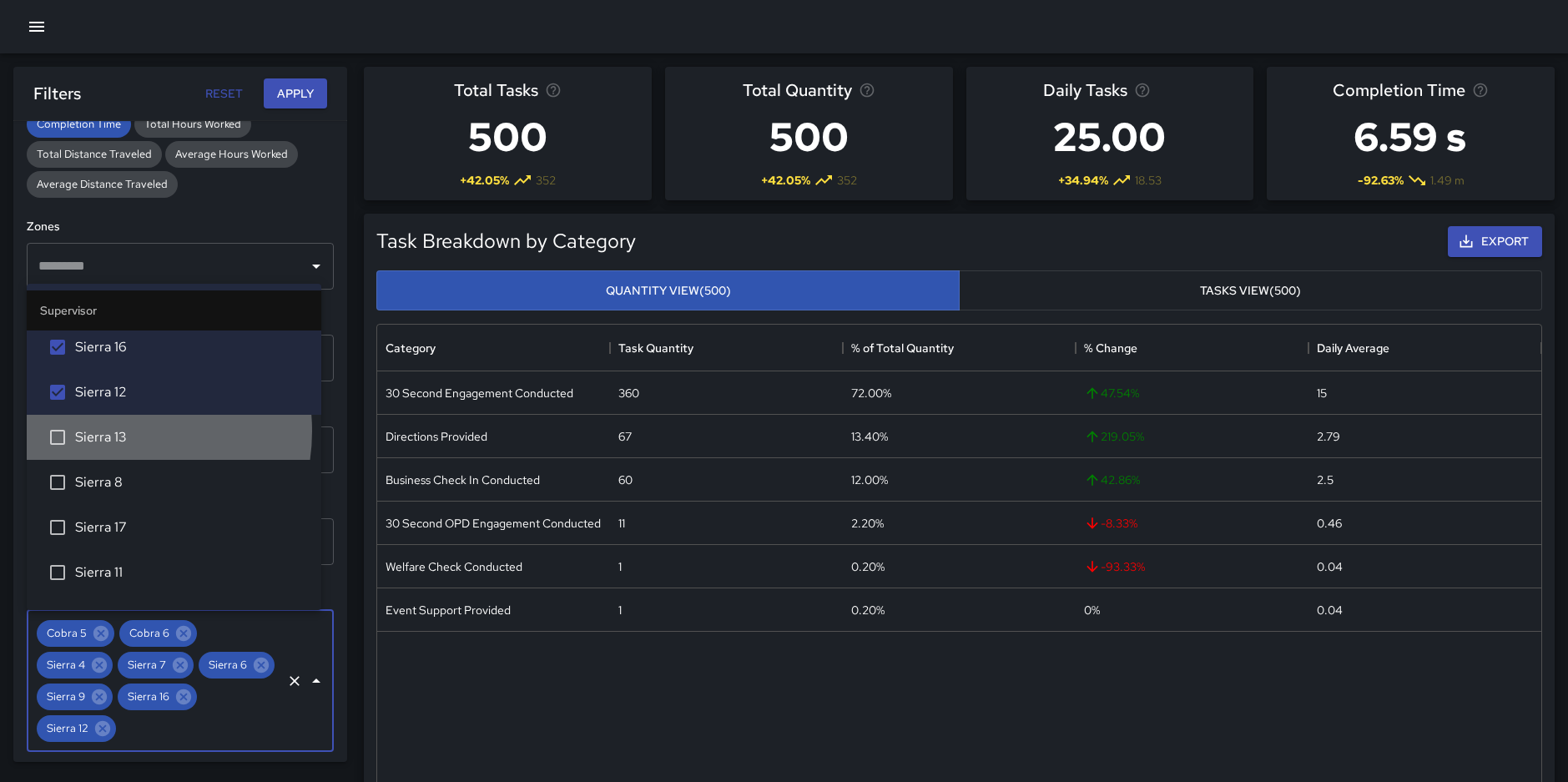
click at [109, 431] on span "Sierra 13" at bounding box center [191, 437] width 232 height 20
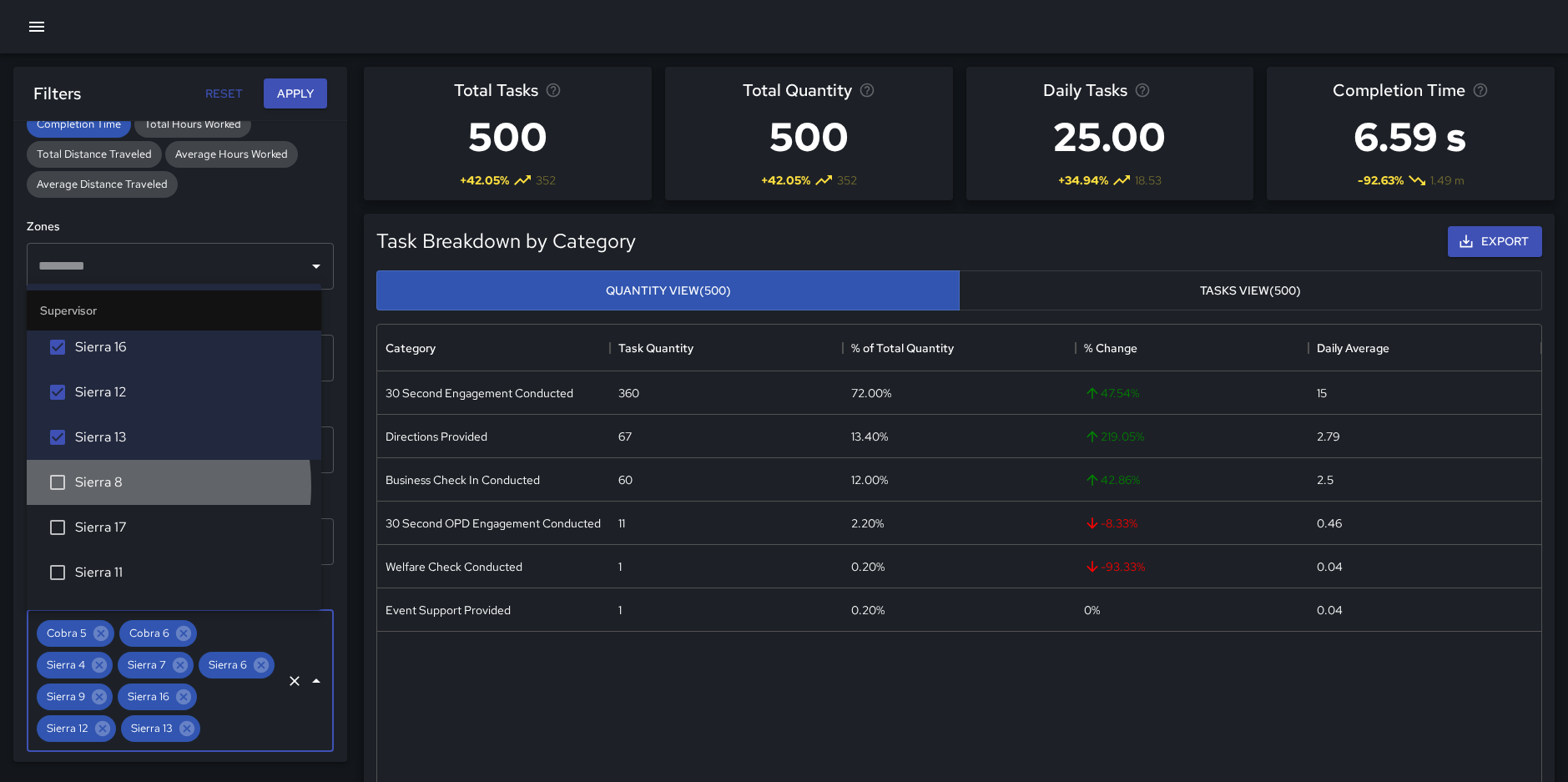
click at [103, 485] on span "Sierra 8" at bounding box center [191, 482] width 232 height 20
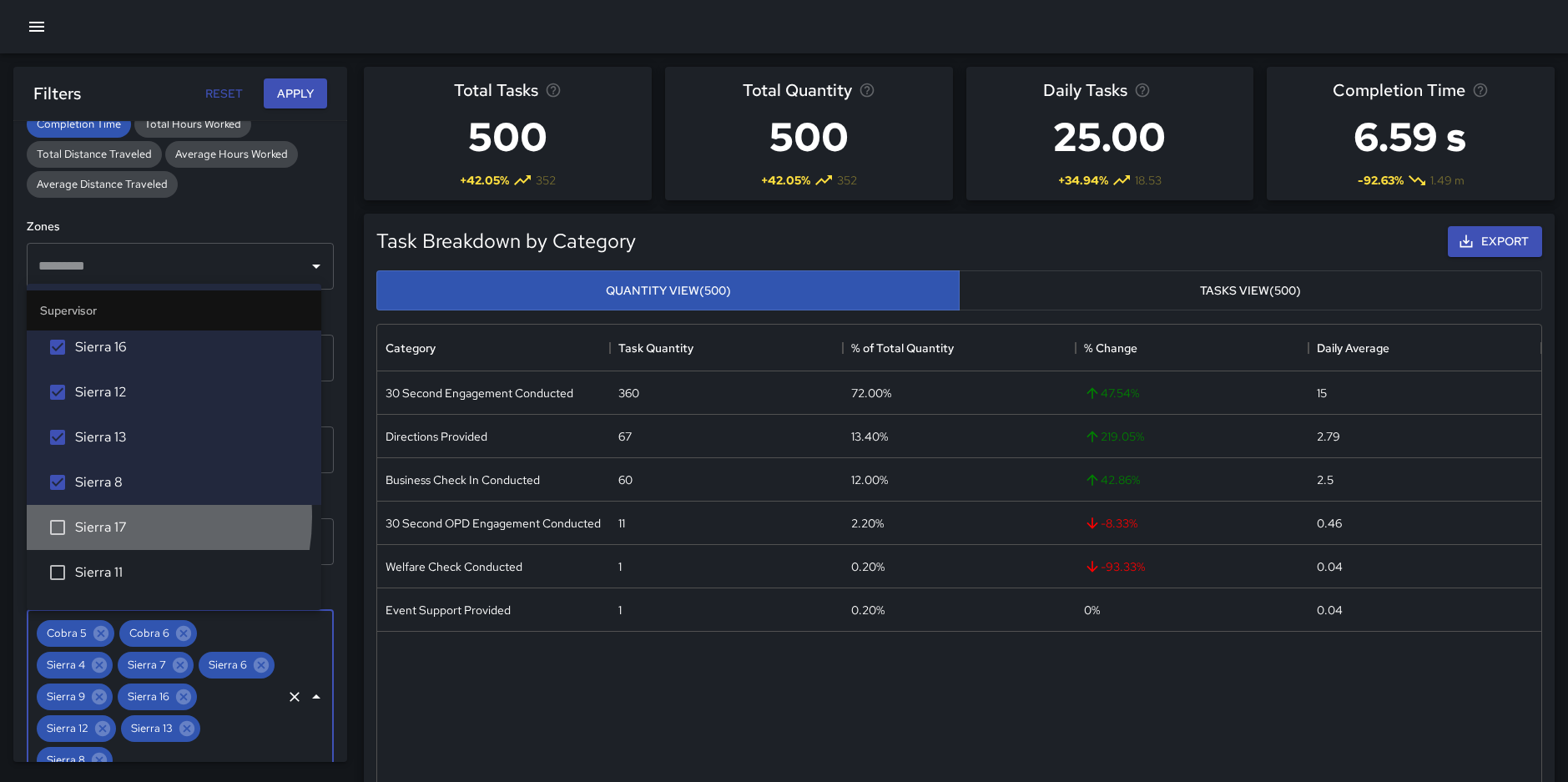
click at [105, 516] on li "Sierra 17" at bounding box center [173, 527] width 294 height 45
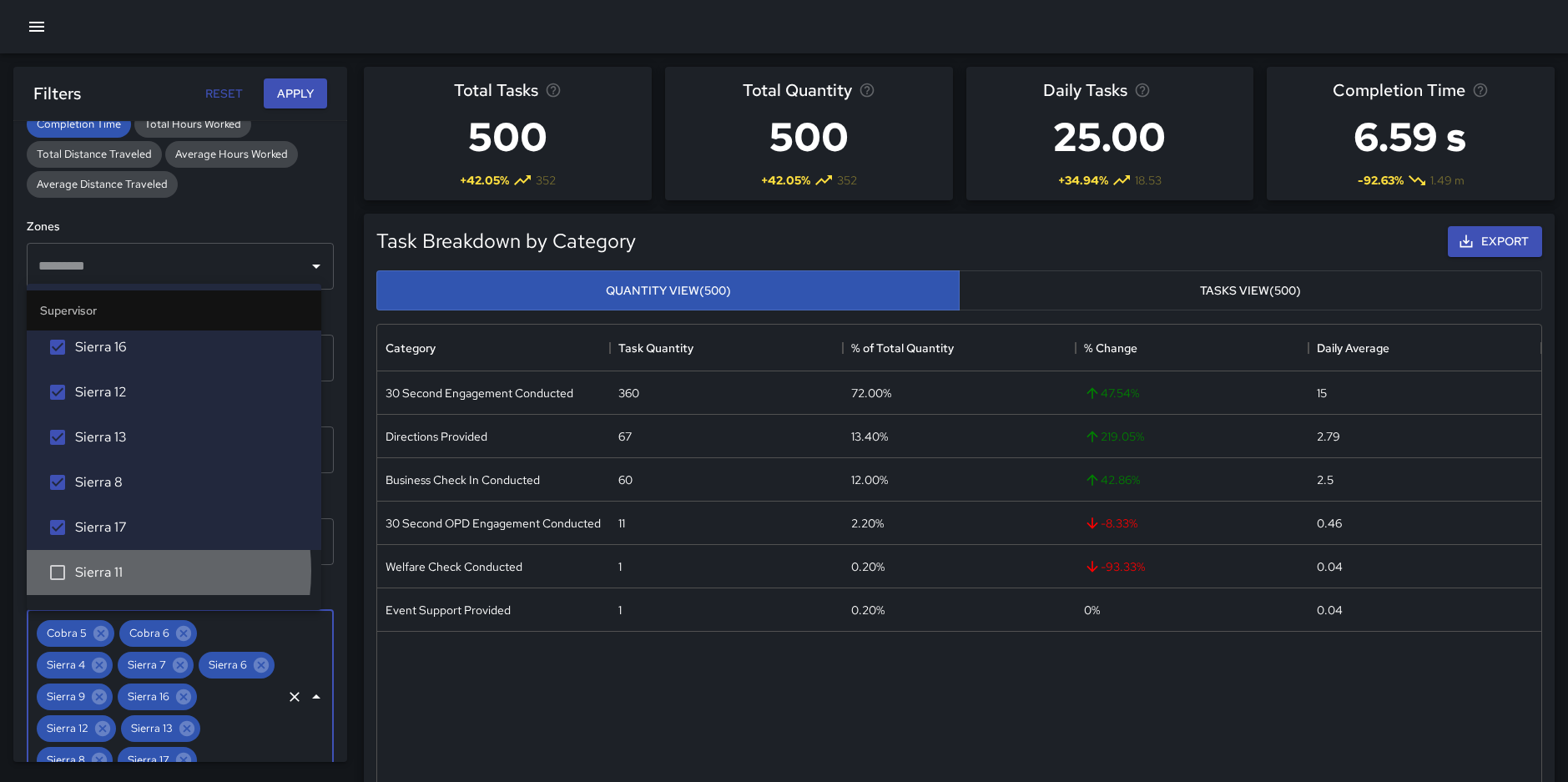
click at [107, 571] on span "Sierra 11" at bounding box center [191, 573] width 232 height 20
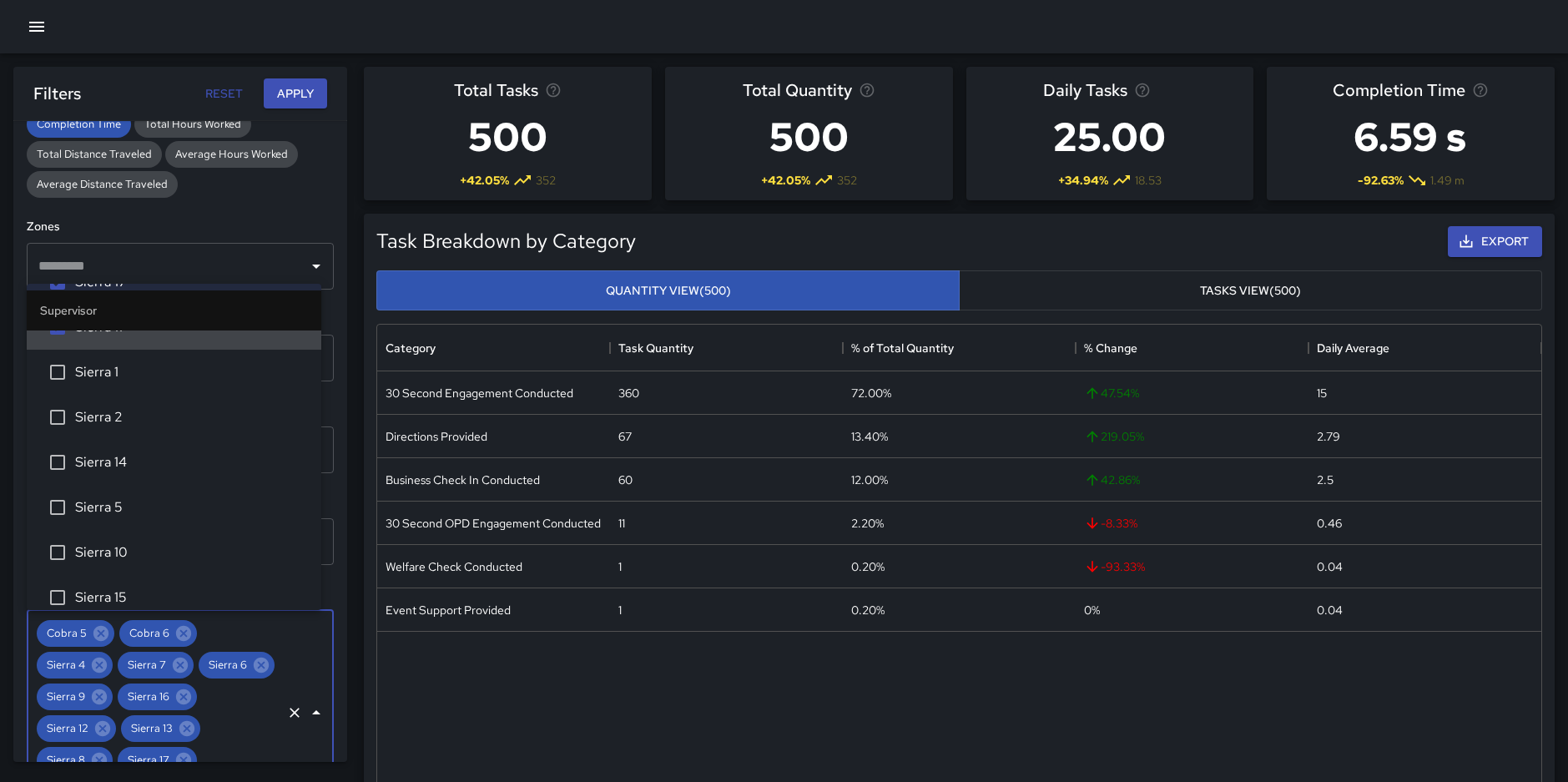
scroll to position [3180, 0]
click at [88, 371] on span "Sierra 1" at bounding box center [191, 372] width 232 height 20
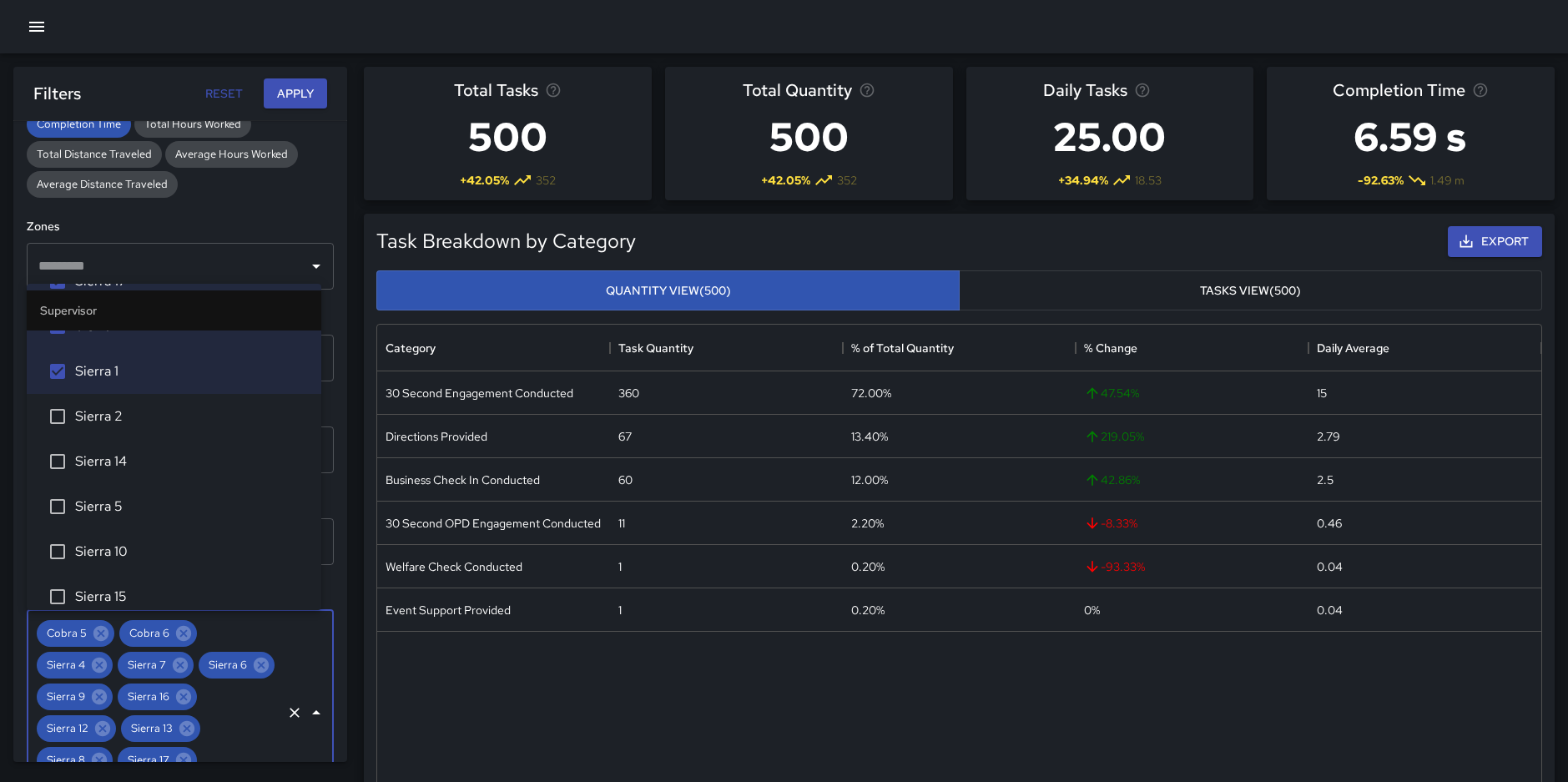
click at [95, 411] on span "Sierra 2" at bounding box center [191, 417] width 232 height 20
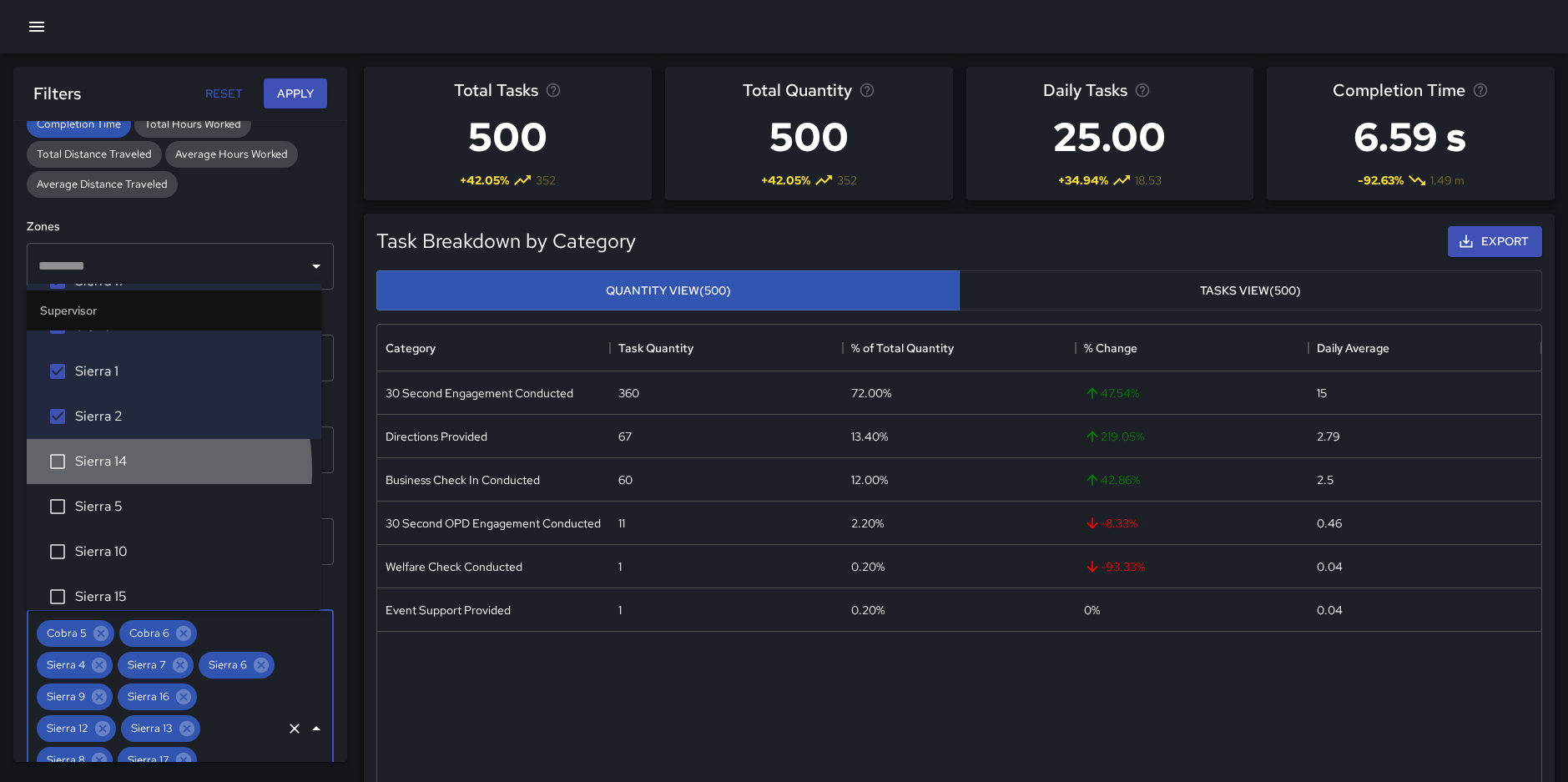
click at [91, 469] on span "Sierra 14" at bounding box center [191, 461] width 232 height 20
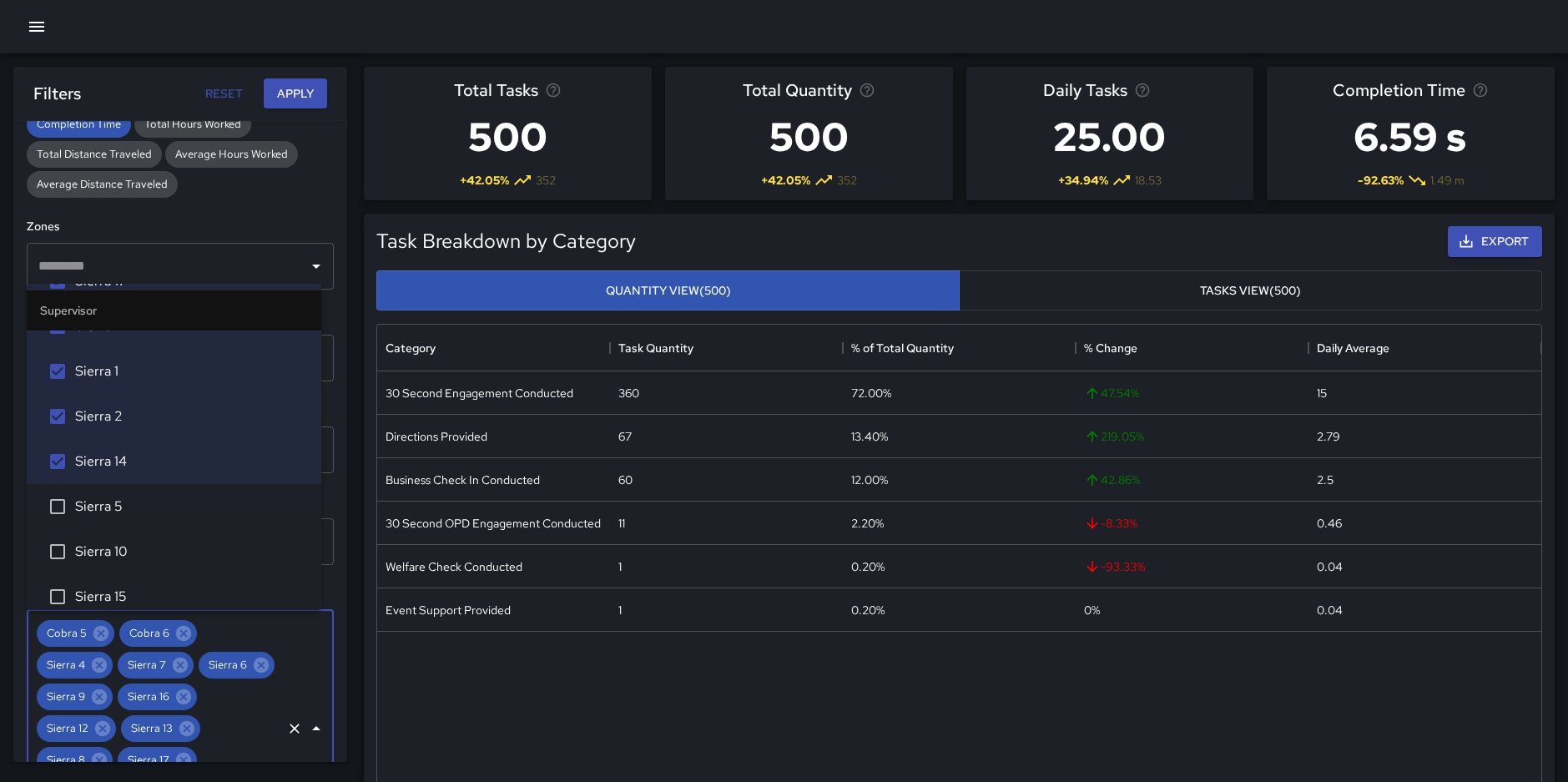
click at [102, 516] on span "Sierra 5" at bounding box center [191, 506] width 232 height 20
click at [110, 548] on span "Sierra 10" at bounding box center [191, 551] width 232 height 20
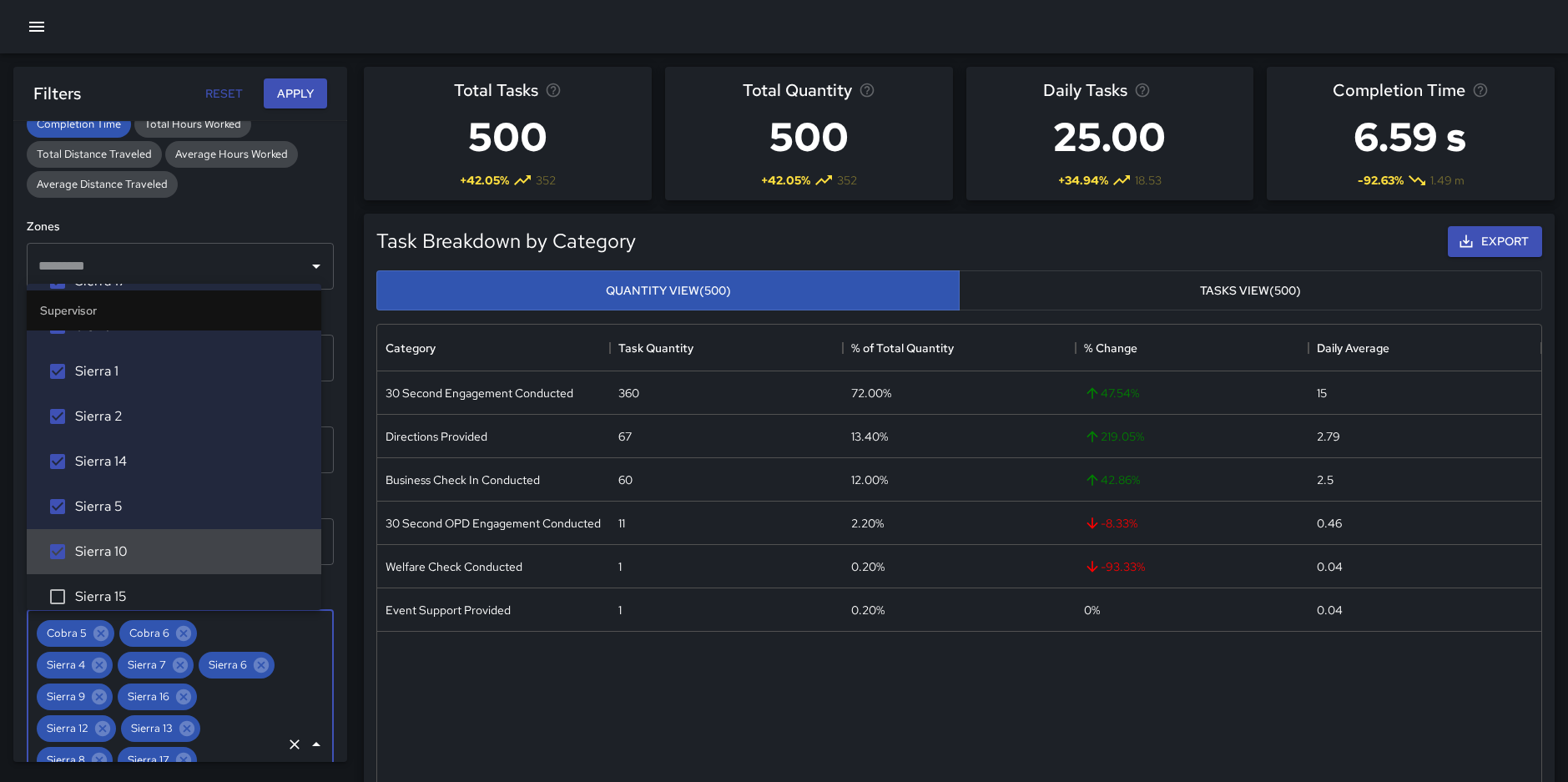
click at [110, 548] on span "Sierra 10" at bounding box center [191, 551] width 232 height 20
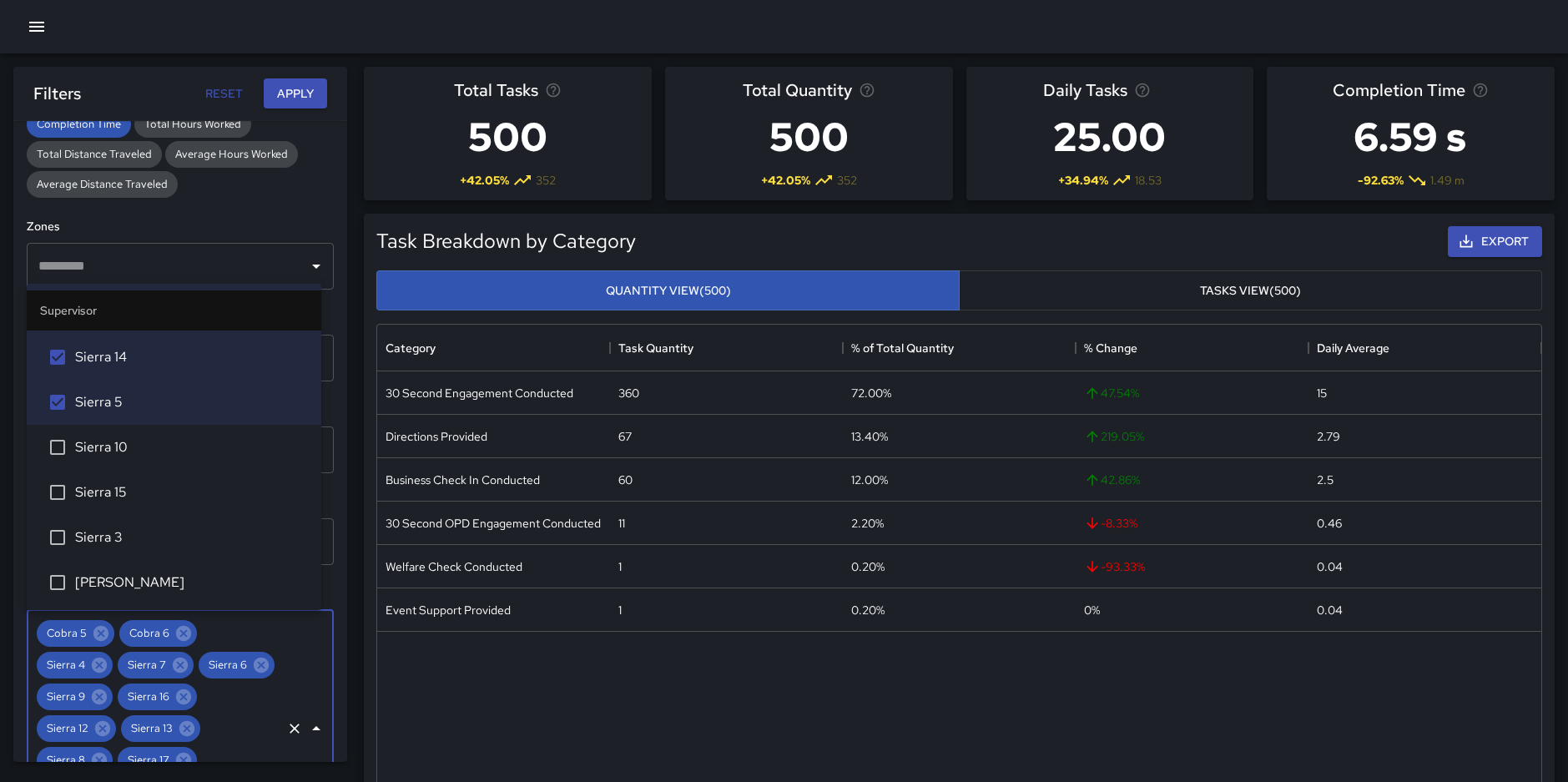
scroll to position [3286, 0]
click at [100, 486] on span "Sierra 15" at bounding box center [191, 491] width 232 height 20
click at [98, 443] on span "Sierra 10" at bounding box center [191, 445] width 232 height 20
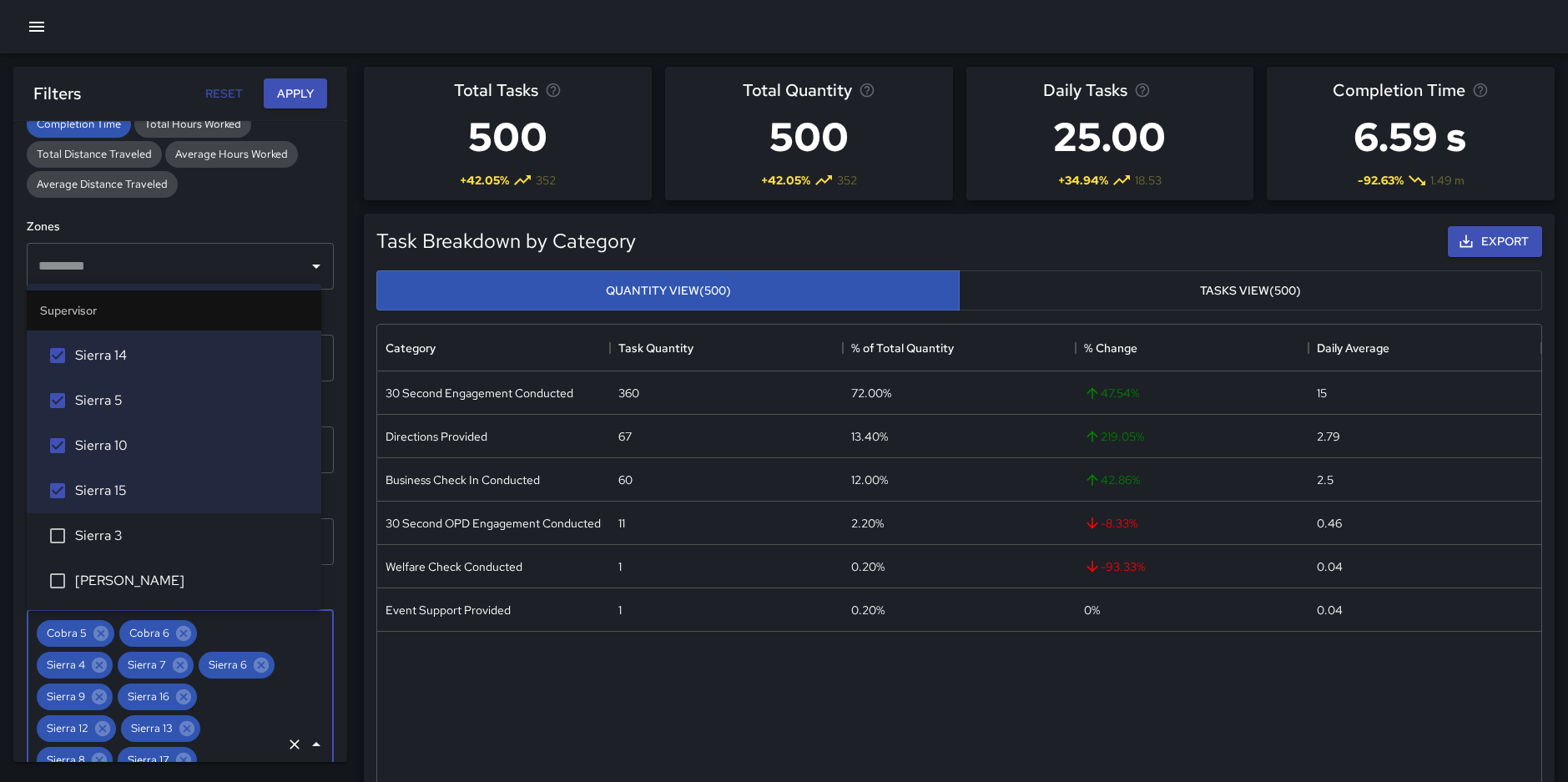
click at [102, 527] on span "Sierra 3" at bounding box center [191, 536] width 232 height 20
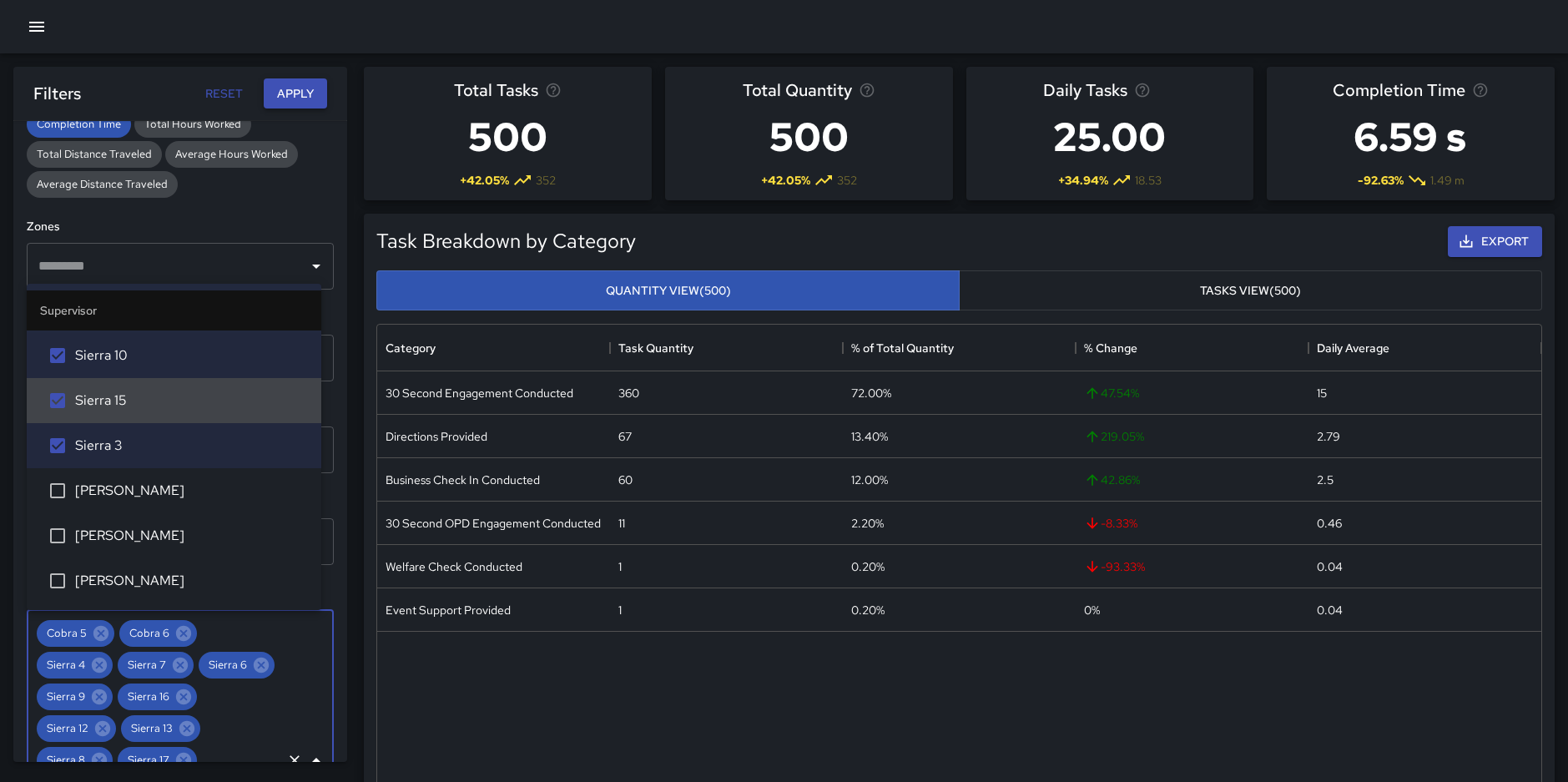
click at [288, 89] on button "Apply" at bounding box center [295, 93] width 64 height 30
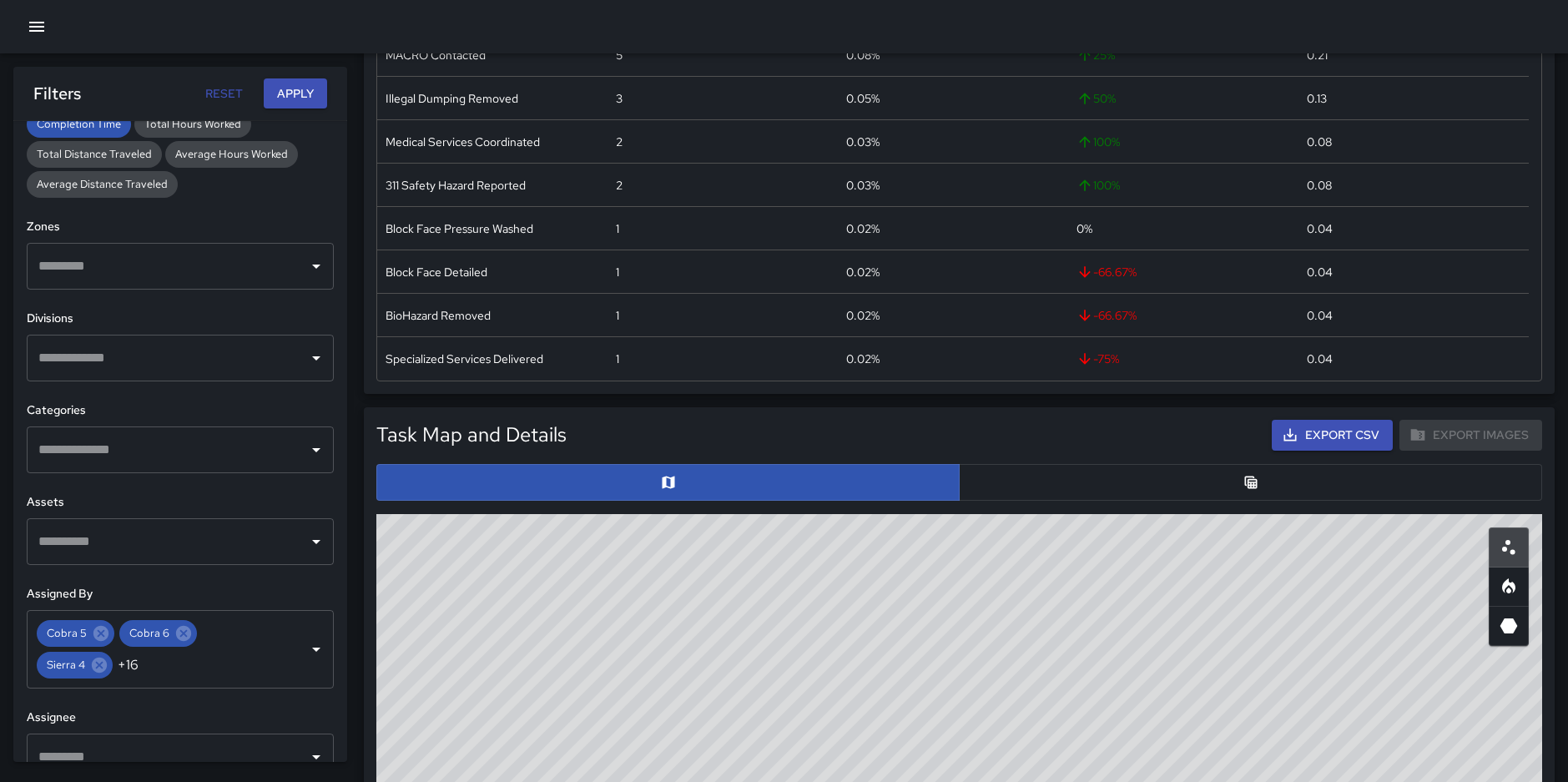
scroll to position [444, 0]
